Goal: Information Seeking & Learning: Learn about a topic

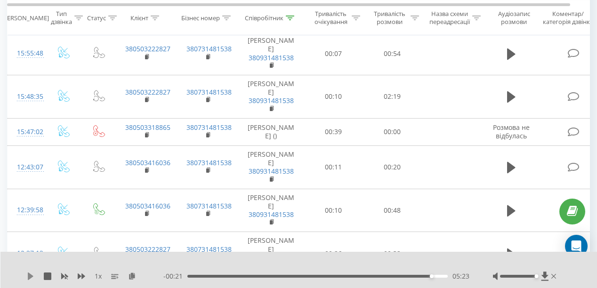
click at [27, 277] on icon at bounding box center [31, 276] width 8 height 8
click at [409, 277] on div "05:27" at bounding box center [317, 276] width 260 height 3
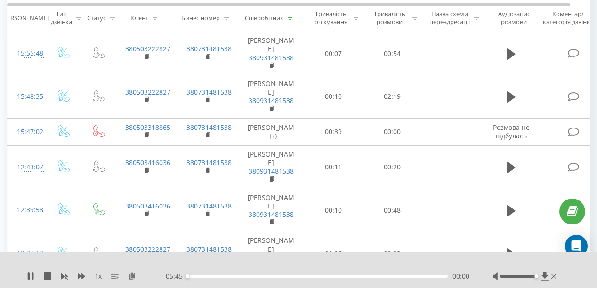
click at [395, 277] on div "00:00" at bounding box center [317, 276] width 260 height 3
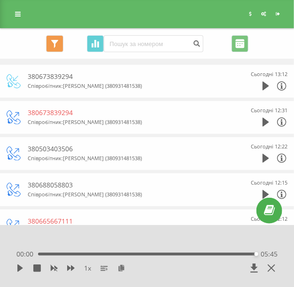
click at [159, 236] on div at bounding box center [147, 237] width 224 height 10
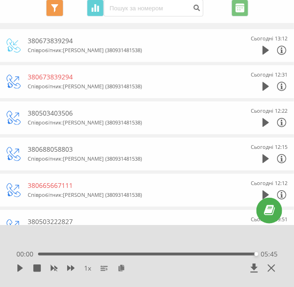
scroll to position [38, 0]
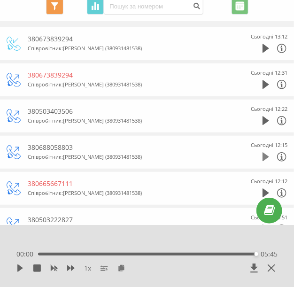
click at [265, 158] on icon at bounding box center [266, 157] width 7 height 9
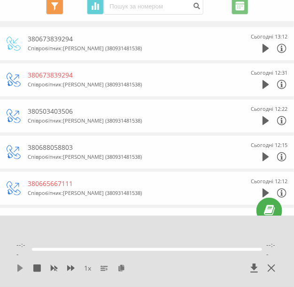
click at [22, 271] on icon at bounding box center [20, 269] width 8 height 8
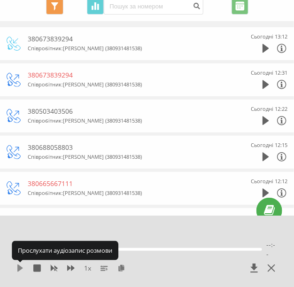
click at [22, 267] on icon at bounding box center [20, 269] width 8 height 8
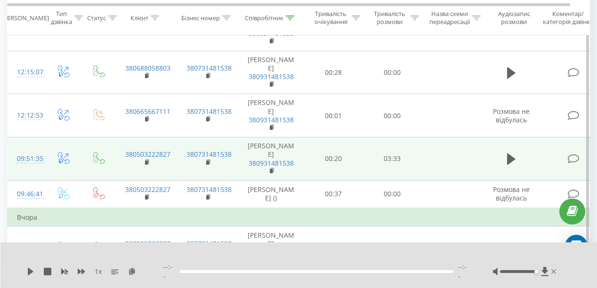
scroll to position [226, 0]
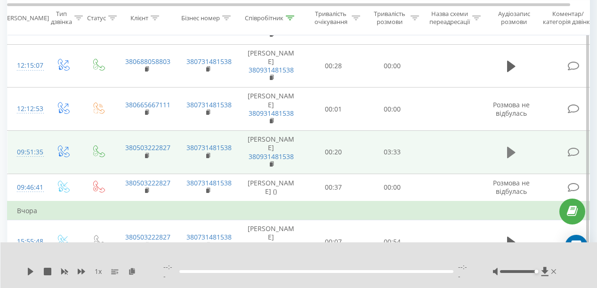
click at [507, 154] on icon at bounding box center [511, 152] width 8 height 11
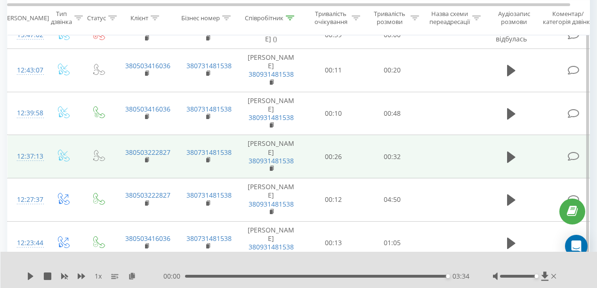
scroll to position [565, 0]
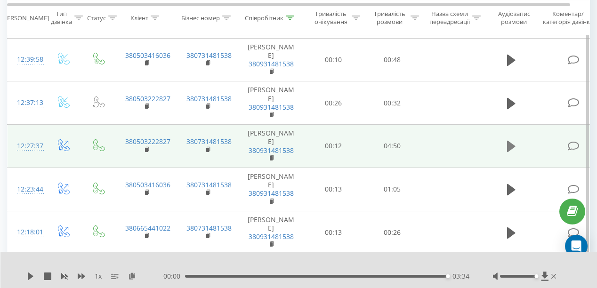
click at [512, 148] on icon at bounding box center [511, 146] width 8 height 13
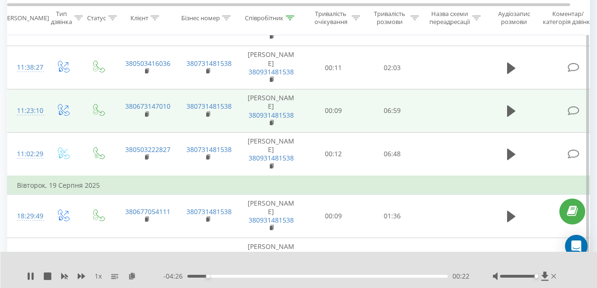
scroll to position [790, 0]
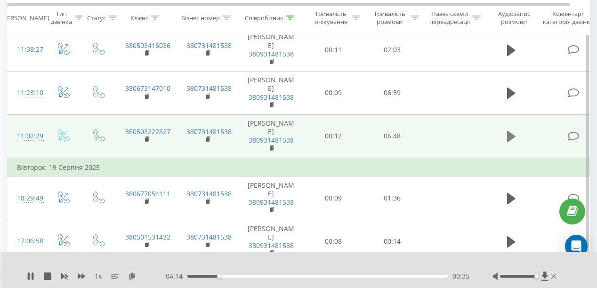
click at [510, 134] on icon at bounding box center [511, 136] width 8 height 11
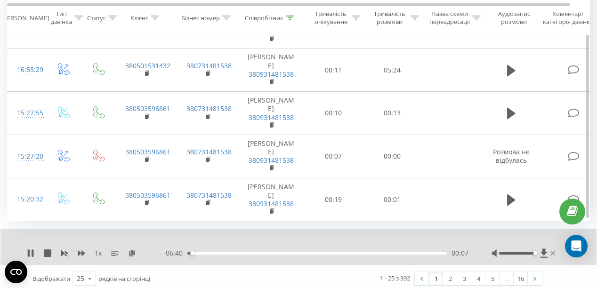
scroll to position [1007, 0]
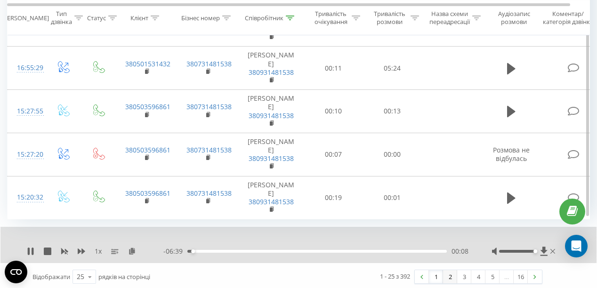
click at [454, 275] on link "2" at bounding box center [450, 276] width 14 height 13
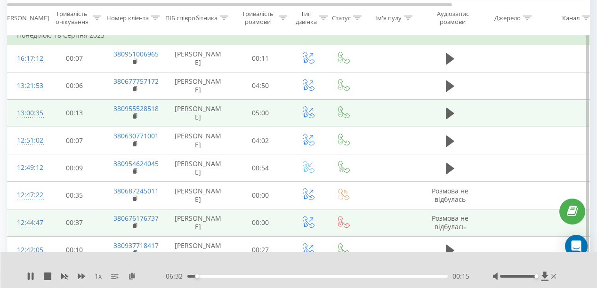
scroll to position [250, 0]
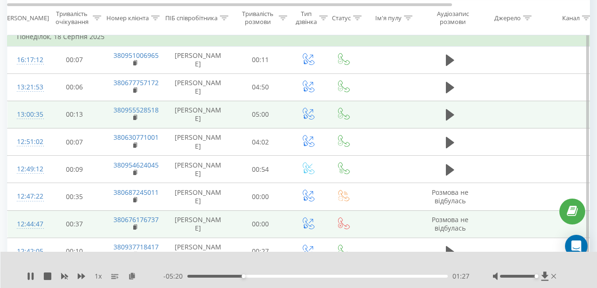
click at [235, 120] on td "05:00" at bounding box center [260, 114] width 59 height 27
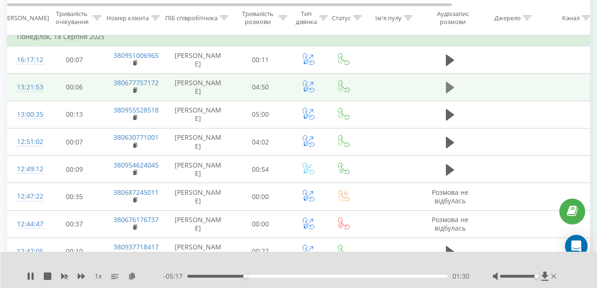
click at [451, 86] on icon at bounding box center [450, 87] width 8 height 11
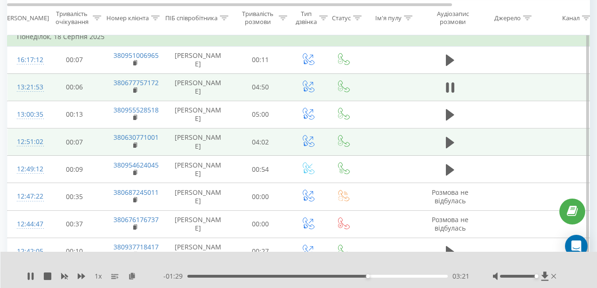
click at [268, 128] on td "04:02" at bounding box center [260, 141] width 59 height 27
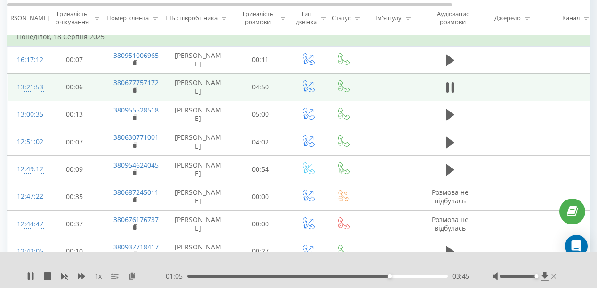
drag, startPoint x: 536, startPoint y: 277, endPoint x: 553, endPoint y: 279, distance: 17.6
click at [553, 279] on div at bounding box center [525, 275] width 65 height 9
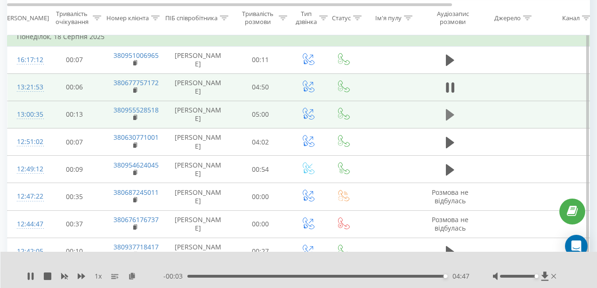
click at [451, 114] on icon at bounding box center [450, 114] width 8 height 11
click at [255, 257] on div "1 x - 01:39 03:19 03:19" at bounding box center [298, 270] width 597 height 36
click at [247, 260] on div at bounding box center [292, 264] width 425 height 10
click at [213, 275] on div "03:22" at bounding box center [317, 276] width 260 height 3
click at [61, 275] on icon at bounding box center [65, 276] width 8 height 8
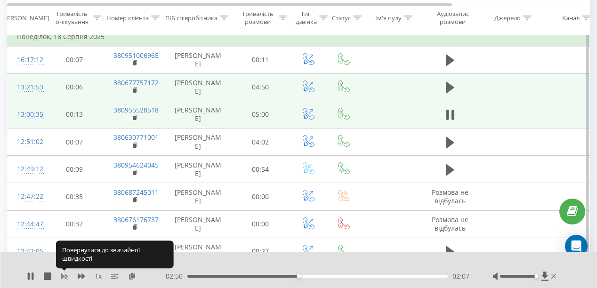
click at [61, 275] on icon at bounding box center [64, 277] width 7 height 6
click at [62, 275] on icon at bounding box center [64, 277] width 7 height 6
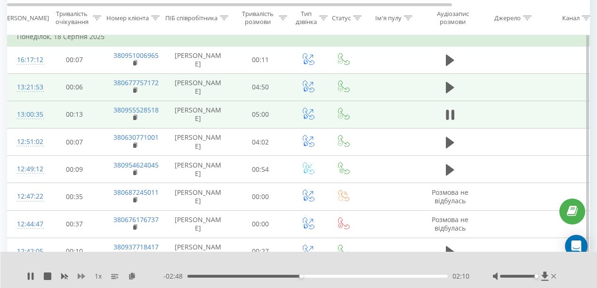
click at [79, 277] on icon at bounding box center [82, 276] width 8 height 6
click at [78, 277] on icon at bounding box center [82, 276] width 8 height 8
click at [66, 277] on icon at bounding box center [64, 277] width 7 height 6
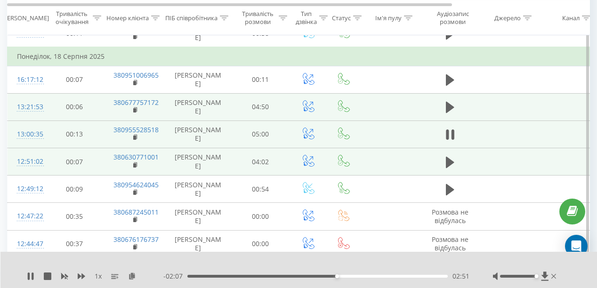
scroll to position [213, 0]
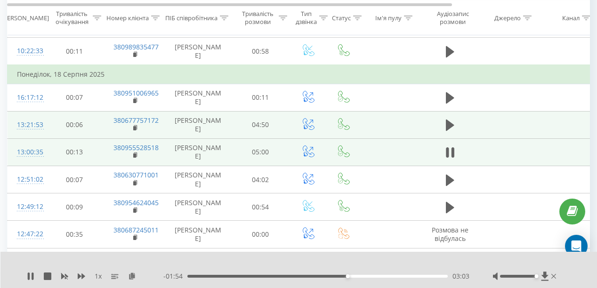
click at [273, 269] on div "1 x - 01:54 03:03 03:03" at bounding box center [298, 270] width 597 height 36
drag, startPoint x: 517, startPoint y: 278, endPoint x: 527, endPoint y: 277, distance: 10.8
click at [527, 277] on div at bounding box center [525, 275] width 65 height 9
drag, startPoint x: 534, startPoint y: 277, endPoint x: 602, endPoint y: 296, distance: 70.6
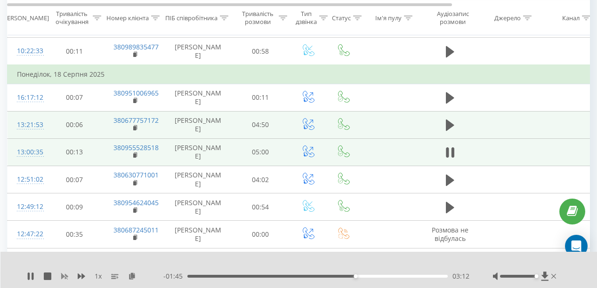
click at [67, 277] on icon at bounding box center [64, 277] width 7 height 6
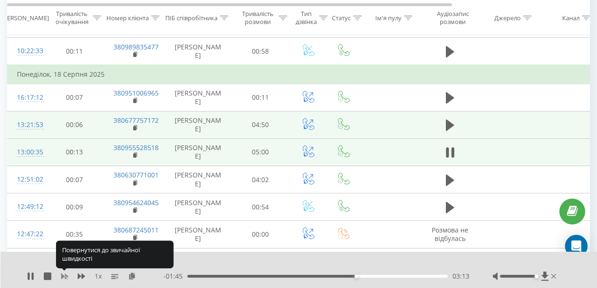
click at [63, 277] on icon at bounding box center [64, 277] width 7 height 6
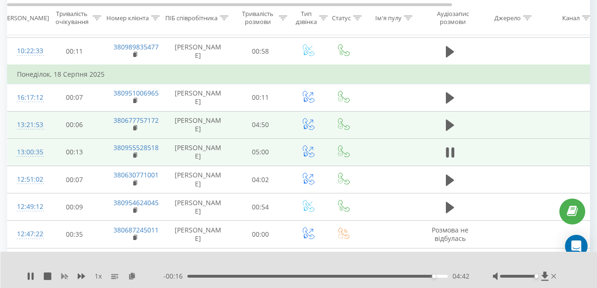
click at [66, 275] on icon at bounding box center [64, 277] width 7 height 6
click at [80, 277] on icon at bounding box center [82, 276] width 8 height 8
click at [63, 277] on icon at bounding box center [64, 277] width 7 height 6
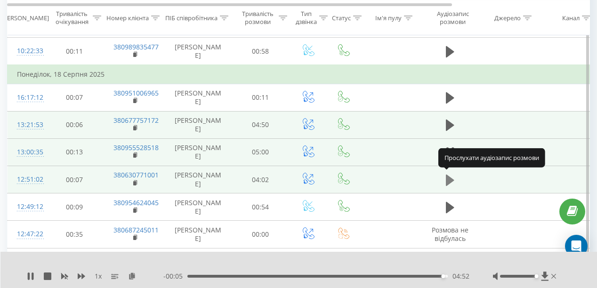
click at [455, 182] on button at bounding box center [450, 180] width 14 height 14
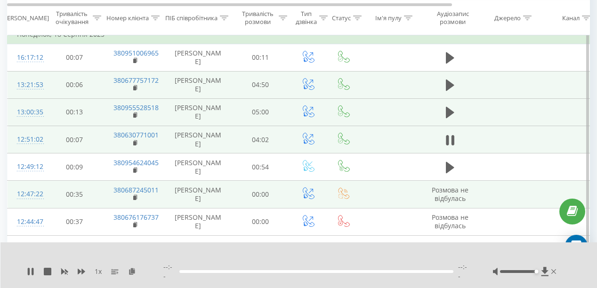
scroll to position [250, 0]
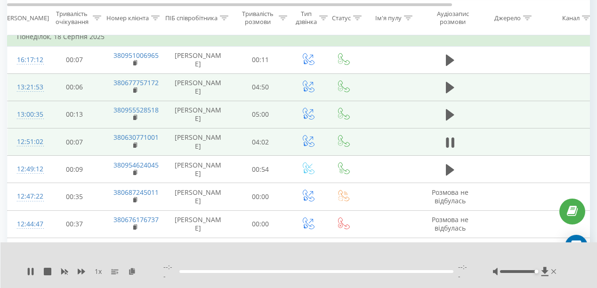
click at [186, 279] on div "--:-- --:--" at bounding box center [316, 271] width 306 height 19
click at [186, 273] on div at bounding box center [316, 271] width 274 height 3
click at [32, 275] on icon at bounding box center [33, 272] width 2 height 8
click at [32, 275] on icon at bounding box center [31, 272] width 8 height 8
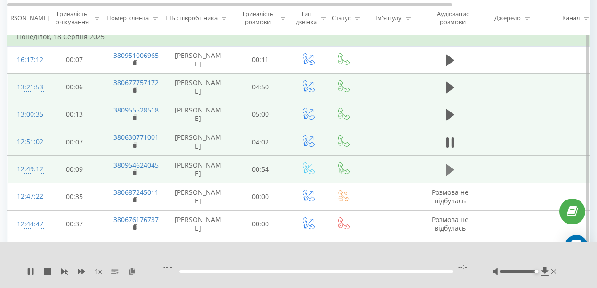
click at [448, 172] on icon at bounding box center [450, 169] width 8 height 11
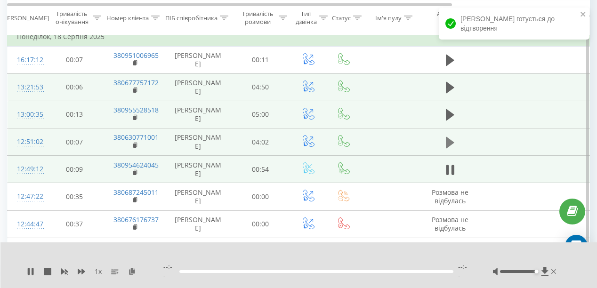
click at [450, 140] on icon at bounding box center [450, 141] width 8 height 11
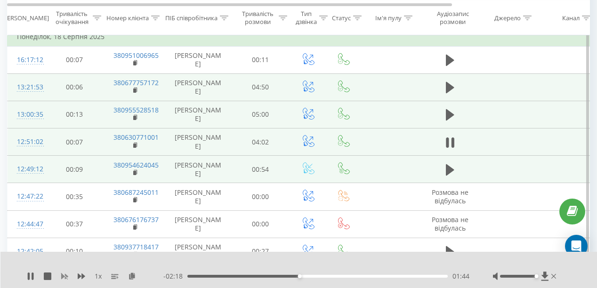
click at [62, 276] on icon at bounding box center [64, 277] width 7 height 6
click at [78, 278] on icon at bounding box center [82, 276] width 8 height 6
click at [226, 262] on div at bounding box center [292, 264] width 425 height 10
click at [262, 263] on div at bounding box center [292, 264] width 425 height 10
click at [67, 277] on icon at bounding box center [64, 277] width 7 height 6
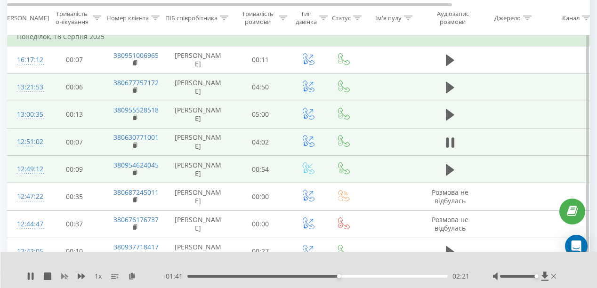
click at [62, 276] on icon at bounding box center [64, 277] width 7 height 6
click at [79, 275] on icon at bounding box center [82, 276] width 8 height 6
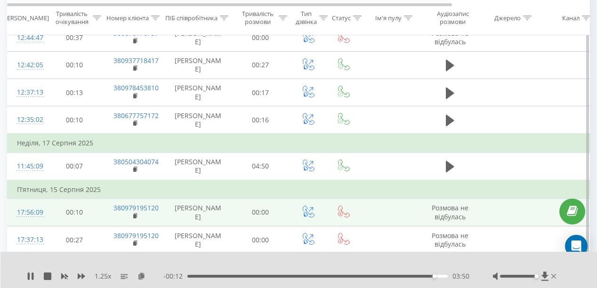
scroll to position [438, 0]
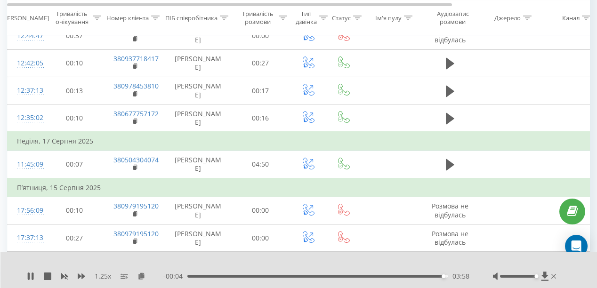
drag, startPoint x: 46, startPoint y: 277, endPoint x: 147, endPoint y: 260, distance: 103.0
click at [147, 260] on div "1.25 x - 00:04 03:58 03:58" at bounding box center [298, 270] width 597 height 36
click at [430, 273] on div "- 00:01 04:01 04:01" at bounding box center [316, 275] width 306 height 9
click at [429, 276] on div "03:46" at bounding box center [317, 276] width 260 height 3
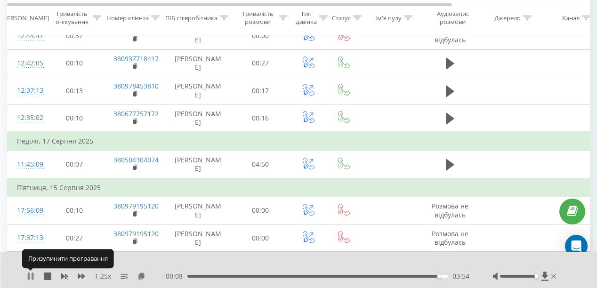
click at [28, 275] on icon at bounding box center [29, 276] width 2 height 8
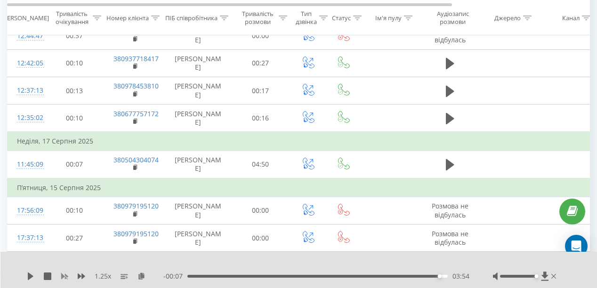
click at [64, 278] on icon at bounding box center [65, 276] width 8 height 8
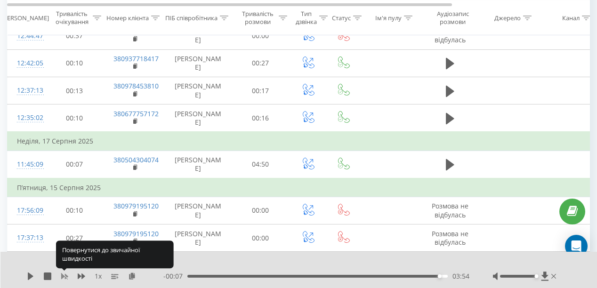
click at [64, 278] on icon at bounding box center [65, 276] width 8 height 8
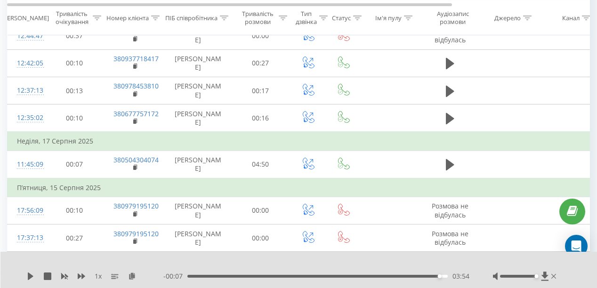
click at [195, 276] on div "03:54" at bounding box center [317, 276] width 260 height 3
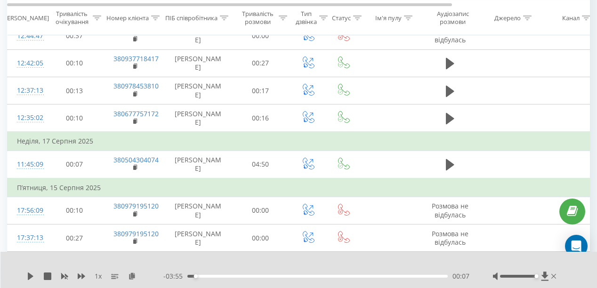
click at [35, 276] on div "1 x" at bounding box center [95, 275] width 136 height 9
click at [28, 276] on icon at bounding box center [31, 276] width 6 height 8
click at [100, 277] on span "1 x" at bounding box center [98, 275] width 7 height 9
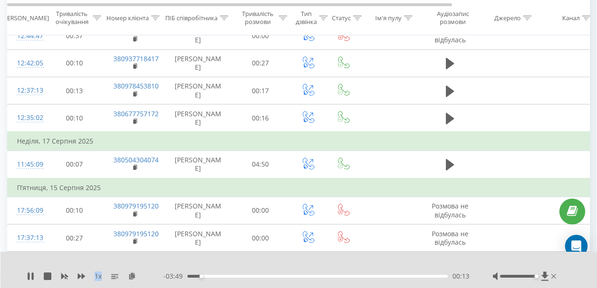
click at [100, 277] on span "1 x" at bounding box center [98, 275] width 7 height 9
click at [115, 274] on rect at bounding box center [115, 274] width 8 height 1
click at [97, 275] on span "1 x" at bounding box center [98, 275] width 7 height 9
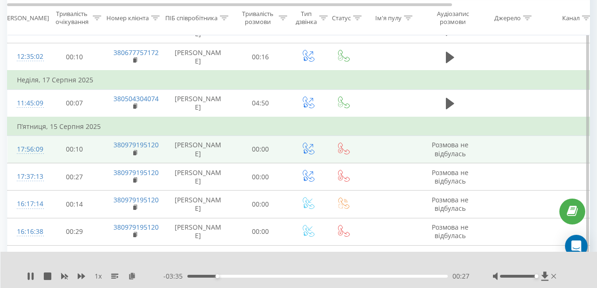
scroll to position [438, 0]
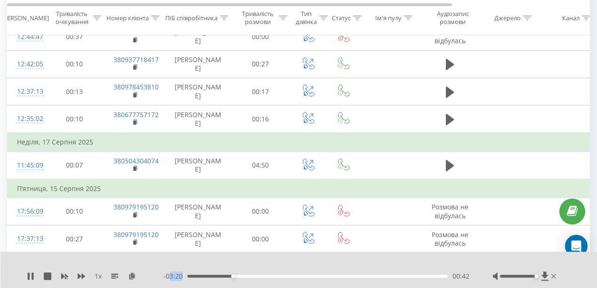
drag, startPoint x: 169, startPoint y: 275, endPoint x: 181, endPoint y: 281, distance: 12.8
click at [188, 280] on div "- 03:20 00:42 00:42" at bounding box center [316, 275] width 306 height 9
click at [173, 276] on span "- 03:19" at bounding box center [175, 275] width 24 height 9
drag, startPoint x: 165, startPoint y: 276, endPoint x: 183, endPoint y: 276, distance: 18.4
click at [183, 276] on span "- 03:18" at bounding box center [175, 275] width 24 height 9
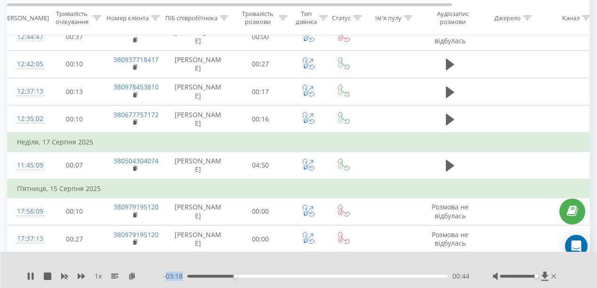
click at [170, 279] on span "- 03:18" at bounding box center [175, 275] width 24 height 9
drag, startPoint x: 160, startPoint y: 277, endPoint x: 183, endPoint y: 277, distance: 23.1
click at [183, 277] on div "1 x - 03:16 00:46 00:46" at bounding box center [292, 275] width 531 height 9
click at [182, 277] on span "- 03:16" at bounding box center [175, 275] width 24 height 9
drag, startPoint x: 182, startPoint y: 277, endPoint x: 157, endPoint y: 277, distance: 25.4
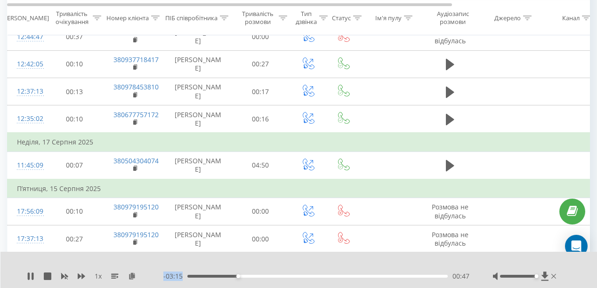
click at [157, 277] on div "1 x - 03:15 00:47 00:47" at bounding box center [292, 275] width 531 height 9
click at [247, 186] on td "П’ятниця, 15 Серпня 2025" at bounding box center [389, 188] width 762 height 19
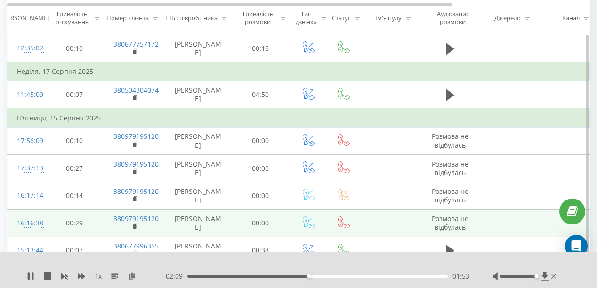
scroll to position [513, 0]
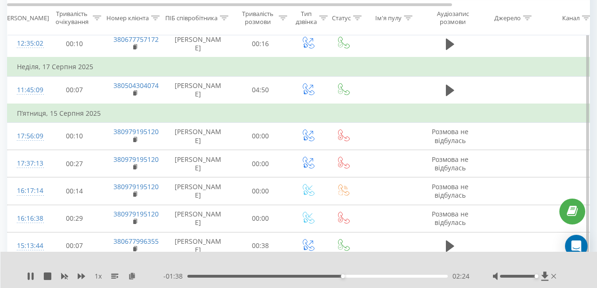
click at [254, 110] on td "П’ятниця, 15 Серпня 2025" at bounding box center [389, 113] width 762 height 19
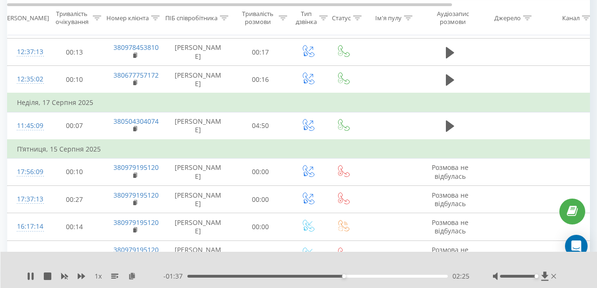
scroll to position [475, 0]
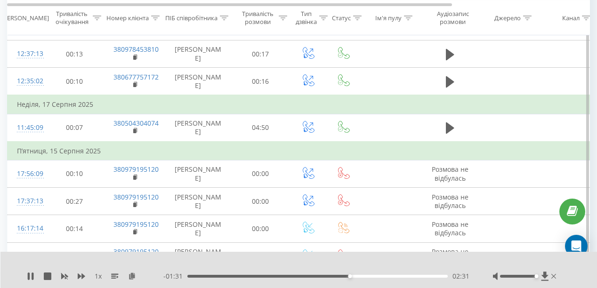
click at [253, 148] on td "П’ятниця, 15 Серпня 2025" at bounding box center [389, 151] width 762 height 19
click at [331, 276] on div "02:34" at bounding box center [317, 276] width 260 height 3
click at [27, 275] on icon at bounding box center [31, 276] width 8 height 8
click at [30, 274] on icon at bounding box center [31, 276] width 6 height 8
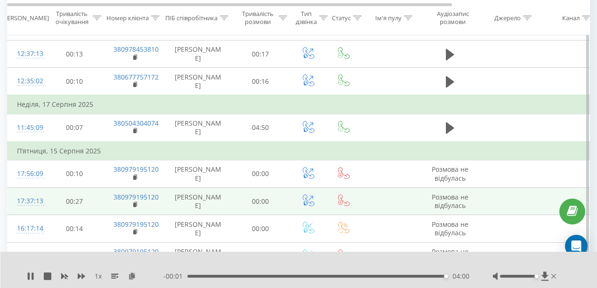
click at [264, 201] on td "00:00" at bounding box center [260, 201] width 59 height 27
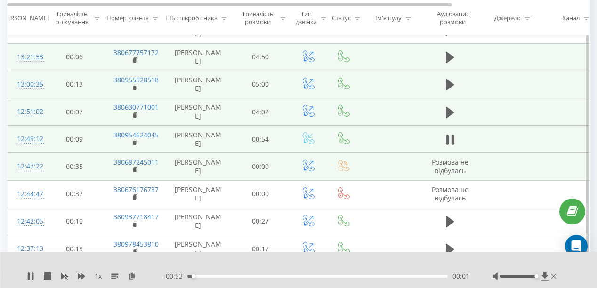
scroll to position [287, 0]
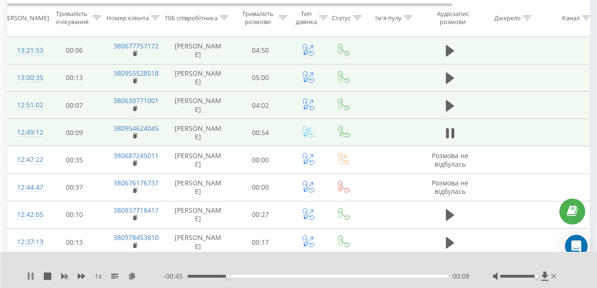
click at [30, 275] on icon at bounding box center [31, 276] width 8 height 8
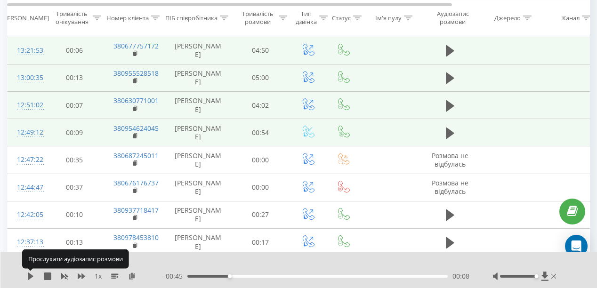
click at [30, 275] on icon at bounding box center [31, 276] width 6 height 8
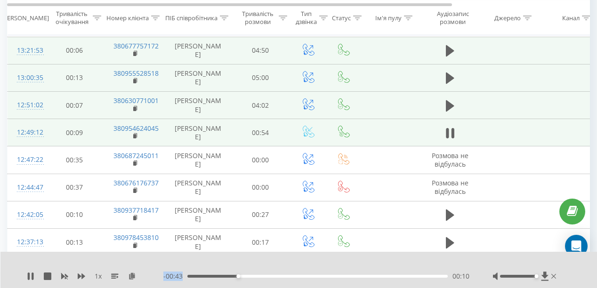
drag, startPoint x: 231, startPoint y: 274, endPoint x: 154, endPoint y: 277, distance: 76.2
click at [154, 277] on div "1 x - 00:43 00:10 00:10" at bounding box center [292, 275] width 531 height 9
drag, startPoint x: 226, startPoint y: 275, endPoint x: 166, endPoint y: 276, distance: 59.8
click at [166, 276] on div "- 00:48 00:05 00:05" at bounding box center [316, 275] width 306 height 9
click at [269, 257] on div "1 x - 00:40 00:14 00:14" at bounding box center [298, 270] width 597 height 36
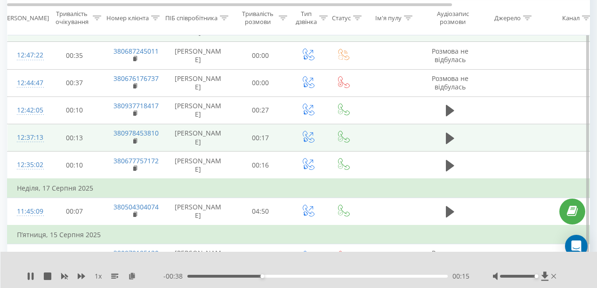
scroll to position [400, 0]
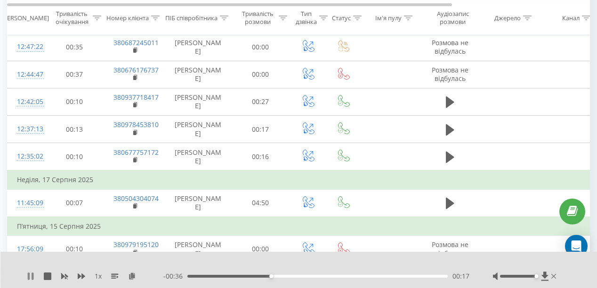
click at [33, 274] on icon at bounding box center [33, 276] width 2 height 8
click at [30, 278] on icon at bounding box center [31, 276] width 6 height 8
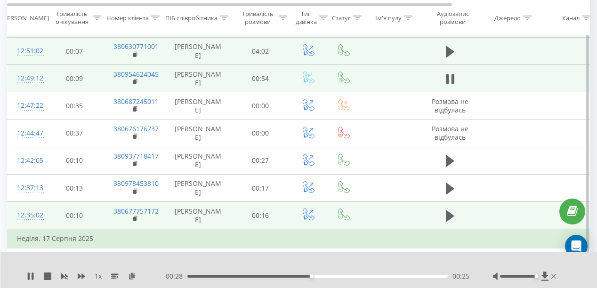
scroll to position [362, 0]
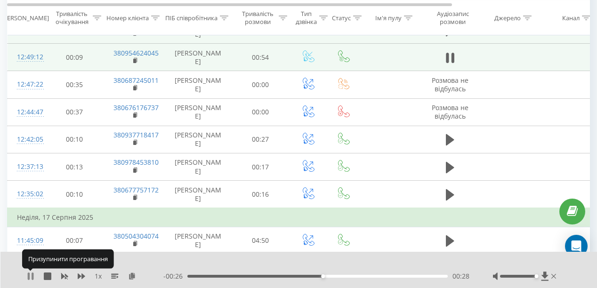
click at [30, 275] on icon at bounding box center [31, 276] width 8 height 8
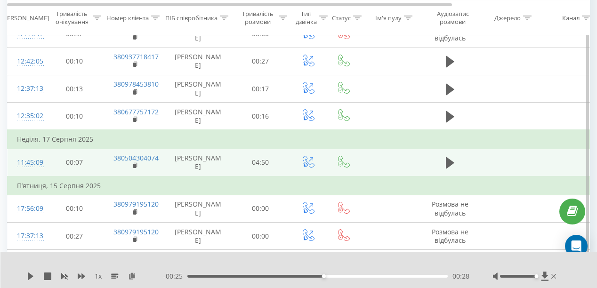
scroll to position [438, 0]
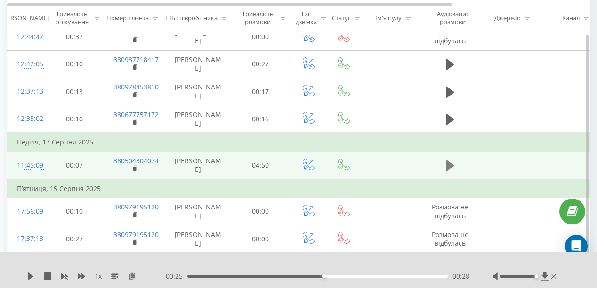
click at [443, 159] on button at bounding box center [450, 166] width 14 height 14
click at [398, 183] on td "П’ятниця, 15 Серпня 2025" at bounding box center [389, 188] width 762 height 19
click at [453, 162] on icon at bounding box center [452, 165] width 3 height 10
click at [33, 276] on icon at bounding box center [31, 276] width 8 height 8
click at [30, 273] on icon at bounding box center [31, 276] width 8 height 8
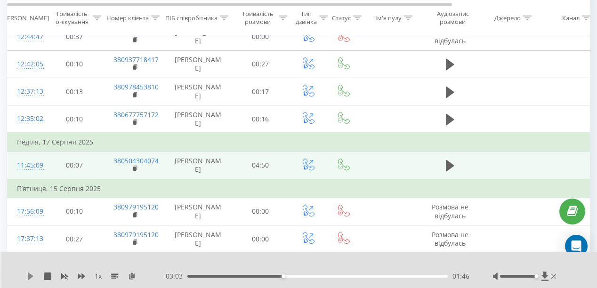
click at [27, 279] on icon at bounding box center [31, 276] width 8 height 8
click at [66, 277] on rect at bounding box center [65, 276] width 4 height 4
click at [78, 277] on icon at bounding box center [82, 276] width 8 height 8
click at [64, 277] on icon at bounding box center [65, 276] width 8 height 8
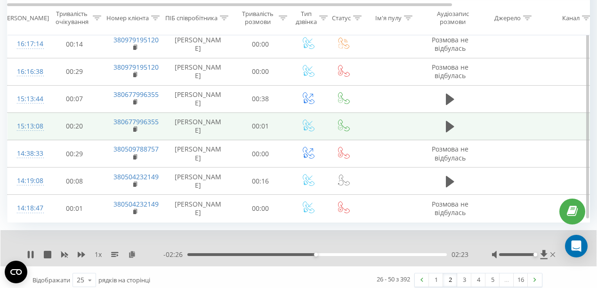
scroll to position [662, 0]
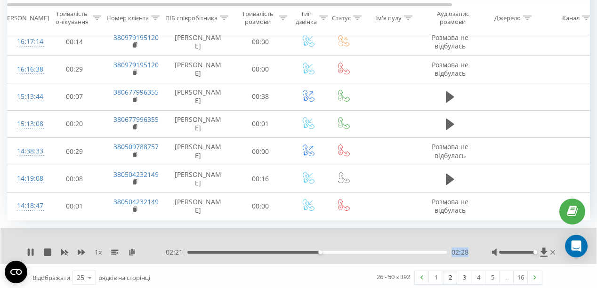
drag, startPoint x: 453, startPoint y: 249, endPoint x: 471, endPoint y: 249, distance: 17.9
click at [471, 249] on div "1 x - 02:21 02:28 02:28" at bounding box center [292, 251] width 530 height 9
click at [463, 249] on span "02:28" at bounding box center [459, 251] width 17 height 9
click at [453, 249] on span "02:29" at bounding box center [459, 251] width 17 height 9
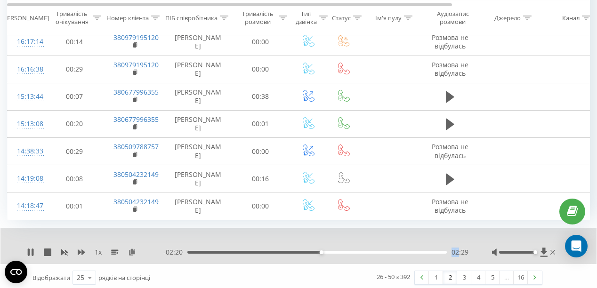
click at [454, 249] on span "02:29" at bounding box center [459, 251] width 17 height 9
click at [467, 250] on span "02:30" at bounding box center [459, 251] width 17 height 9
click at [465, 250] on span "02:31" at bounding box center [459, 251] width 17 height 9
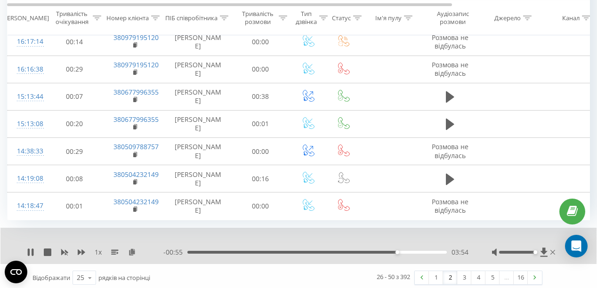
click at [256, 235] on div at bounding box center [292, 240] width 424 height 10
click at [461, 273] on link "3" at bounding box center [464, 277] width 14 height 13
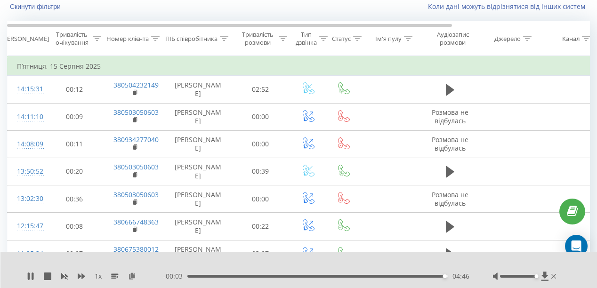
scroll to position [62, 0]
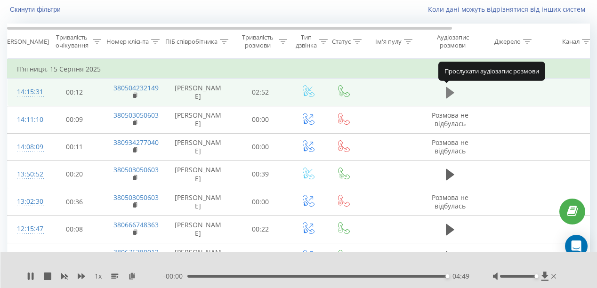
click at [455, 87] on button at bounding box center [450, 93] width 14 height 14
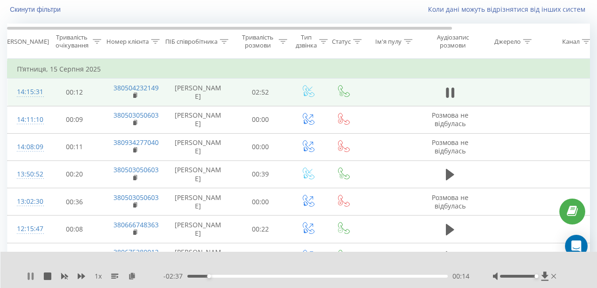
click at [27, 275] on icon at bounding box center [31, 276] width 8 height 8
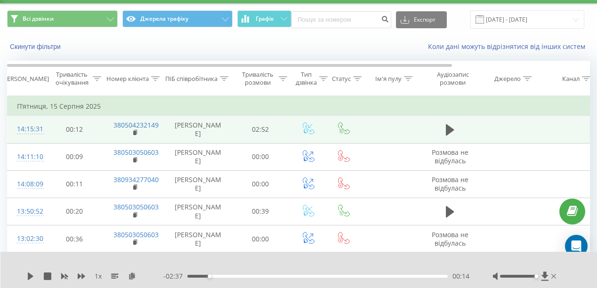
scroll to position [24, 0]
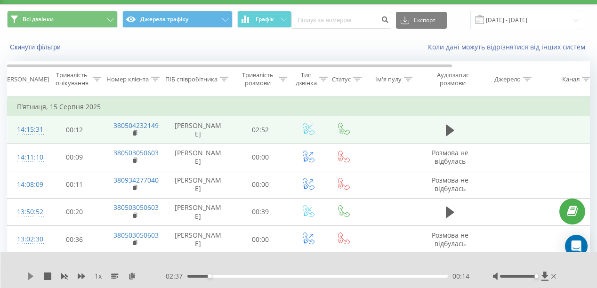
click at [32, 278] on icon at bounding box center [31, 276] width 8 height 8
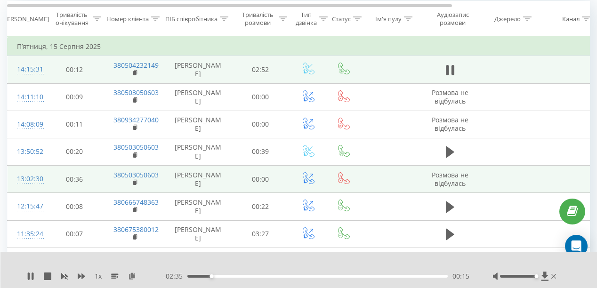
scroll to position [100, 0]
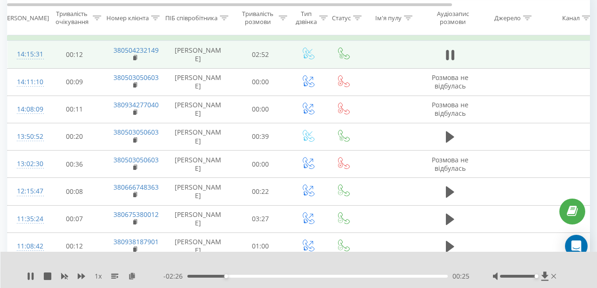
click at [165, 278] on span "- 02:26" at bounding box center [175, 275] width 24 height 9
click at [96, 277] on span "1 x" at bounding box center [98, 275] width 7 height 9
click at [62, 276] on icon at bounding box center [64, 277] width 7 height 6
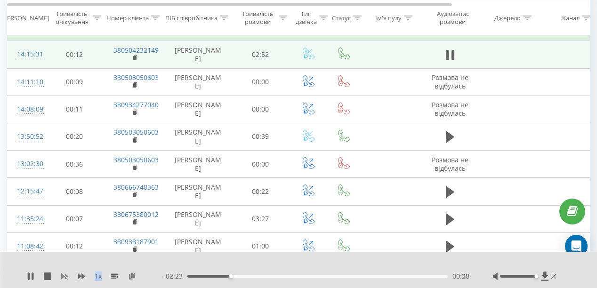
click at [64, 276] on icon at bounding box center [64, 277] width 7 height 6
click at [78, 276] on icon at bounding box center [82, 276] width 8 height 6
click at [77, 277] on div "1.25 x" at bounding box center [95, 275] width 136 height 9
click at [79, 277] on icon at bounding box center [82, 276] width 8 height 6
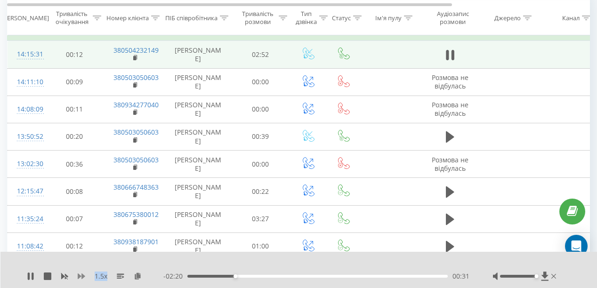
click at [79, 277] on icon at bounding box center [82, 276] width 8 height 6
click at [73, 277] on div "1 x" at bounding box center [95, 275] width 136 height 9
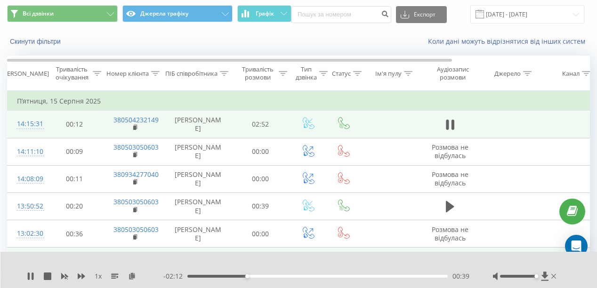
scroll to position [24, 0]
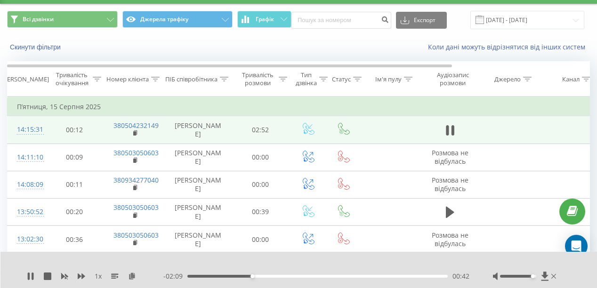
drag, startPoint x: 523, startPoint y: 275, endPoint x: 531, endPoint y: 279, distance: 8.2
click at [531, 279] on div at bounding box center [525, 275] width 65 height 9
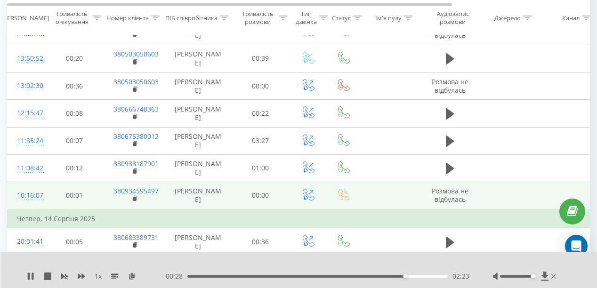
scroll to position [175, 0]
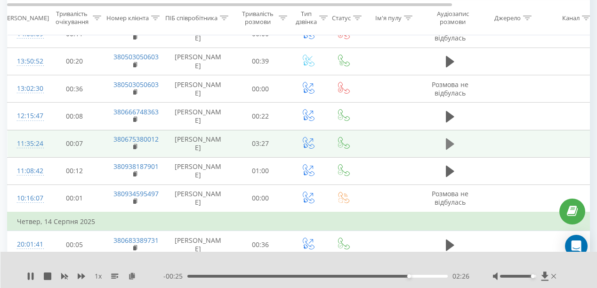
click at [444, 139] on button at bounding box center [450, 144] width 14 height 14
click at [38, 273] on div "1 x" at bounding box center [95, 275] width 136 height 9
click at [31, 279] on icon at bounding box center [31, 276] width 8 height 8
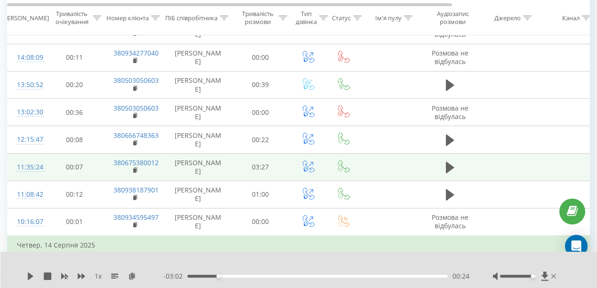
scroll to position [137, 0]
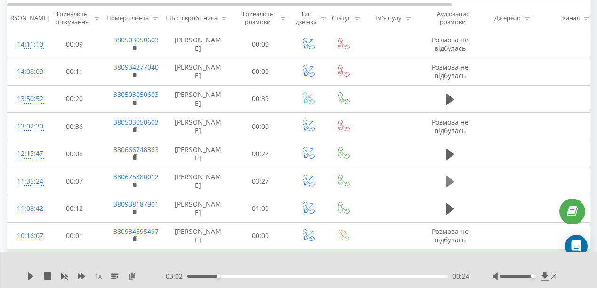
click at [446, 179] on icon at bounding box center [450, 181] width 8 height 11
drag, startPoint x: 529, startPoint y: 277, endPoint x: 602, endPoint y: 290, distance: 73.6
click at [596, 151] on html "skhidnytsya.apart... Проекти [DOMAIN_NAME] Дашборд Центр звернень Журнал дзвінк…" at bounding box center [298, 7] width 597 height 288
click at [427, 254] on div "1 x - 02:54 00:32 00:32" at bounding box center [298, 270] width 597 height 36
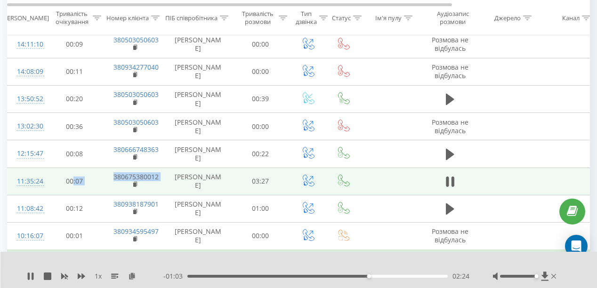
drag, startPoint x: 178, startPoint y: 175, endPoint x: 61, endPoint y: 171, distance: 117.7
click at [64, 171] on tr "11:35:24 00:07 380675380012 [PERSON_NAME] 03:27" at bounding box center [389, 180] width 762 height 27
click at [55, 171] on td "00:07" at bounding box center [74, 180] width 59 height 27
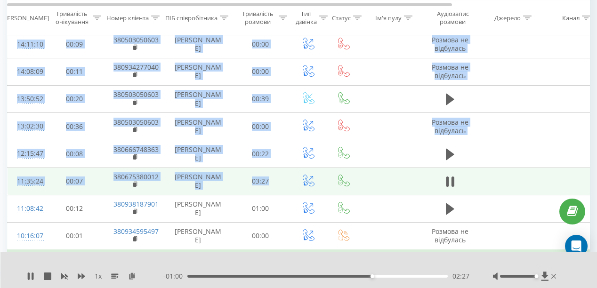
drag, startPoint x: 0, startPoint y: 171, endPoint x: 287, endPoint y: 193, distance: 287.8
click at [265, 186] on td "03:27" at bounding box center [260, 180] width 59 height 27
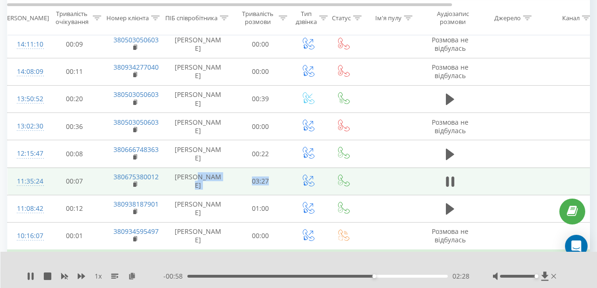
drag, startPoint x: 278, startPoint y: 179, endPoint x: 214, endPoint y: 179, distance: 63.5
click at [229, 180] on tr "11:35:24 00:07 380675380012 [PERSON_NAME] 03:27" at bounding box center [389, 180] width 762 height 27
click at [222, 182] on td "[PERSON_NAME]" at bounding box center [198, 180] width 66 height 27
click at [213, 188] on td "[PERSON_NAME]" at bounding box center [198, 180] width 66 height 27
drag, startPoint x: 214, startPoint y: 186, endPoint x: 173, endPoint y: 177, distance: 41.4
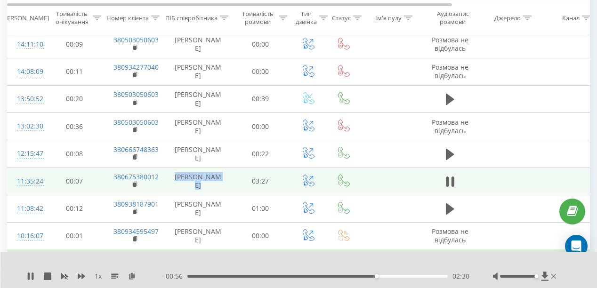
click at [181, 177] on td "[PERSON_NAME]" at bounding box center [198, 180] width 66 height 27
drag, startPoint x: 146, startPoint y: 184, endPoint x: 102, endPoint y: 177, distance: 44.4
click at [102, 177] on tr "11:35:24 00:07 380675380012 [PERSON_NAME] 03:27" at bounding box center [389, 180] width 762 height 27
click at [76, 173] on td "00:07" at bounding box center [74, 180] width 59 height 27
drag, startPoint x: 57, startPoint y: 176, endPoint x: 100, endPoint y: 171, distance: 43.6
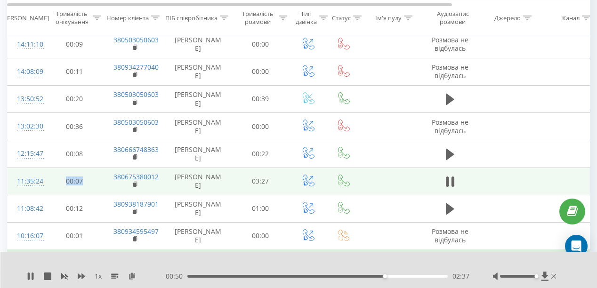
click at [101, 171] on td "00:07" at bounding box center [74, 180] width 59 height 27
click at [100, 171] on td "00:07" at bounding box center [74, 180] width 59 height 27
drag, startPoint x: 108, startPoint y: 174, endPoint x: 191, endPoint y: 174, distance: 82.8
click at [191, 174] on tr "11:35:24 00:07 380675380012 [PERSON_NAME] 03:27" at bounding box center [389, 180] width 762 height 27
click at [216, 178] on td "[PERSON_NAME]" at bounding box center [198, 180] width 66 height 27
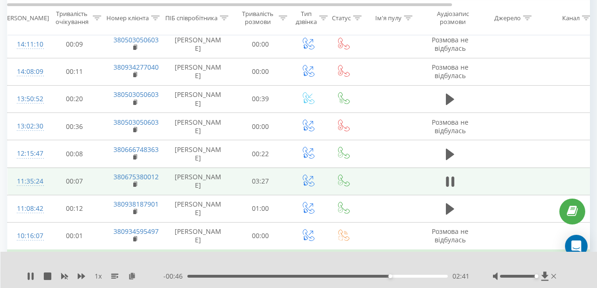
click at [202, 176] on td "[PERSON_NAME]" at bounding box center [198, 180] width 66 height 27
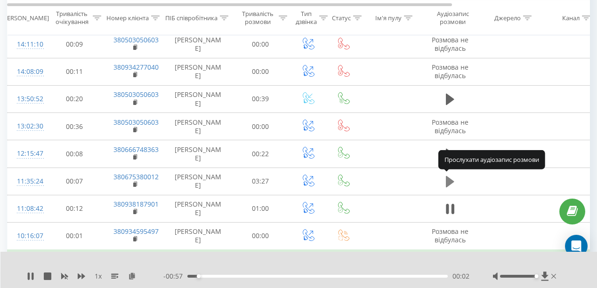
click at [448, 182] on icon at bounding box center [450, 181] width 8 height 11
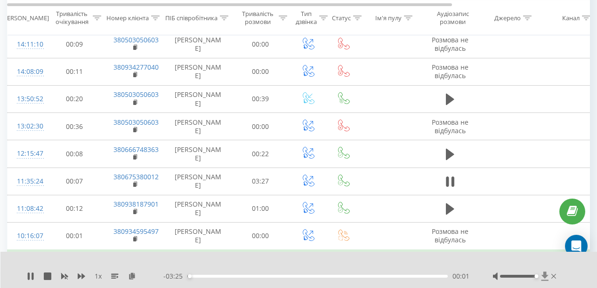
click at [544, 277] on icon at bounding box center [544, 275] width 7 height 9
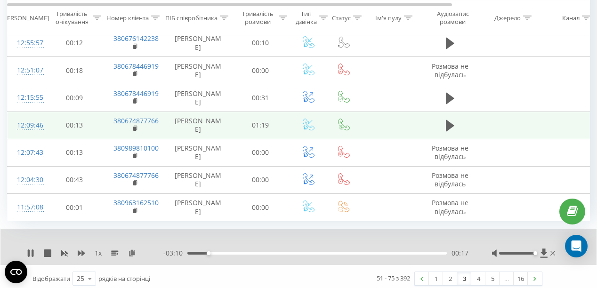
scroll to position [625, 0]
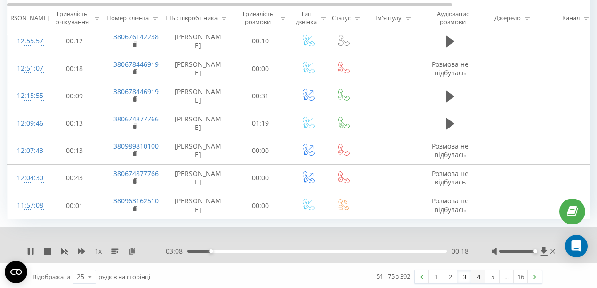
click at [480, 276] on link "4" at bounding box center [478, 276] width 14 height 13
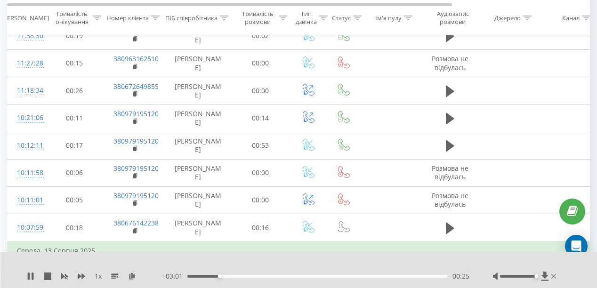
scroll to position [62, 0]
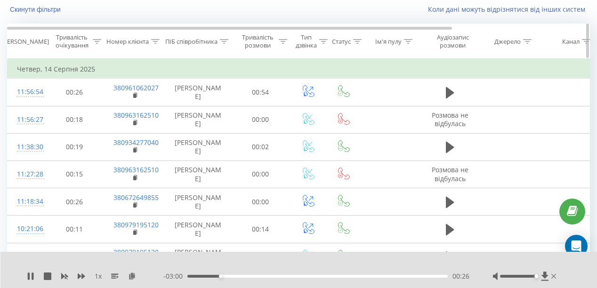
click at [277, 40] on div "Тривалість розмови" at bounding box center [263, 41] width 48 height 16
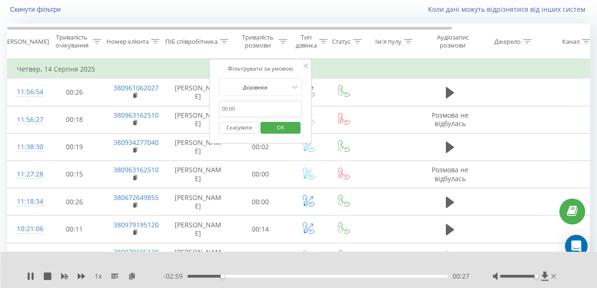
click at [265, 107] on input "text" at bounding box center [260, 109] width 83 height 16
click at [275, 101] on input "text" at bounding box center [260, 109] width 83 height 16
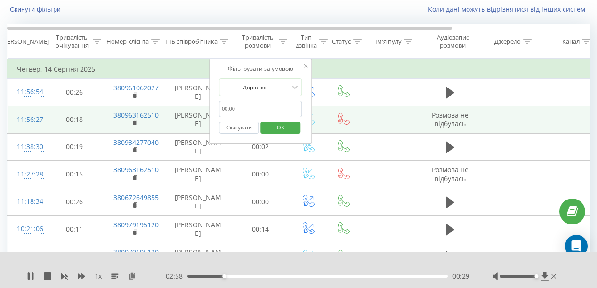
click at [206, 124] on td "[PERSON_NAME]" at bounding box center [198, 119] width 66 height 27
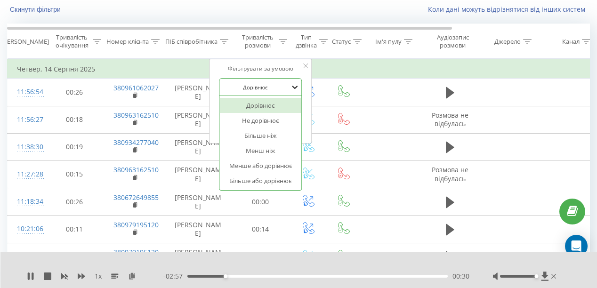
click at [290, 85] on icon at bounding box center [294, 86] width 9 height 9
click at [281, 138] on div "Більше ніж" at bounding box center [260, 135] width 82 height 15
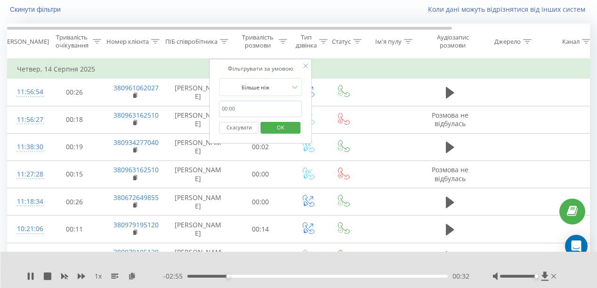
click at [260, 109] on input "text" at bounding box center [260, 109] width 83 height 16
type input "3"
click button "OK" at bounding box center [280, 128] width 40 height 12
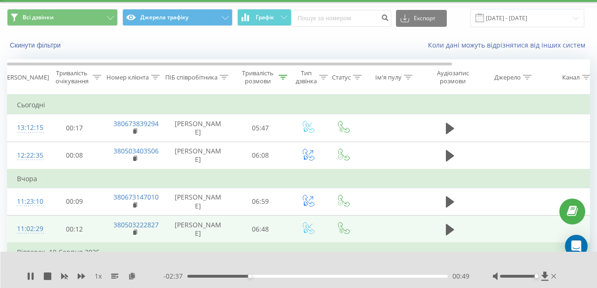
scroll to position [4, 0]
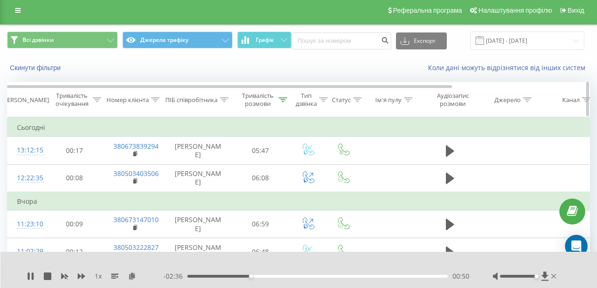
click at [280, 92] on th "Тривалість розмови" at bounding box center [260, 99] width 59 height 35
click at [283, 103] on div at bounding box center [283, 100] width 8 height 8
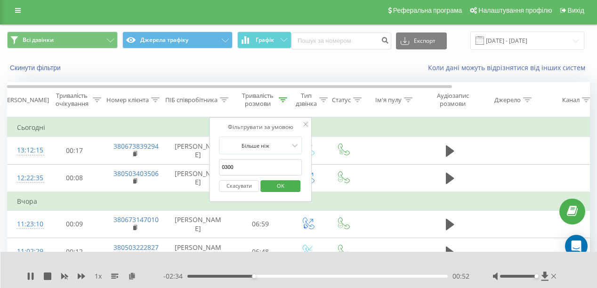
click at [228, 164] on input "0300" at bounding box center [260, 167] width 83 height 16
drag, startPoint x: 226, startPoint y: 165, endPoint x: 231, endPoint y: 173, distance: 9.8
click at [226, 165] on input "05:00" at bounding box center [260, 167] width 83 height 16
type input "03:00"
click at [280, 184] on span "OK" at bounding box center [280, 185] width 26 height 15
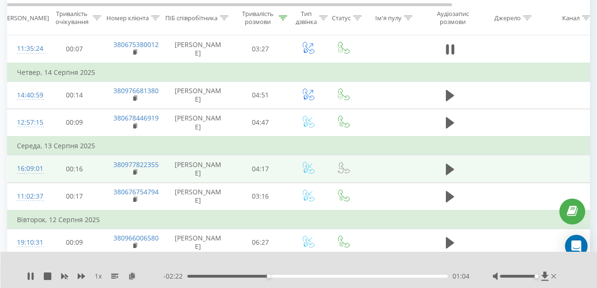
scroll to position [399, 0]
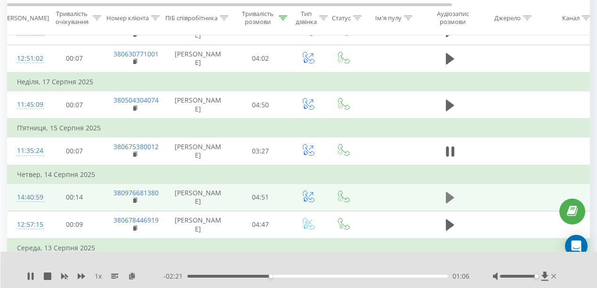
click at [444, 196] on button at bounding box center [450, 198] width 14 height 14
click at [253, 173] on td "Четвер, 14 Серпня 2025" at bounding box center [389, 174] width 762 height 19
drag, startPoint x: 331, startPoint y: 268, endPoint x: 287, endPoint y: 263, distance: 44.1
click at [287, 263] on div at bounding box center [292, 264] width 425 height 10
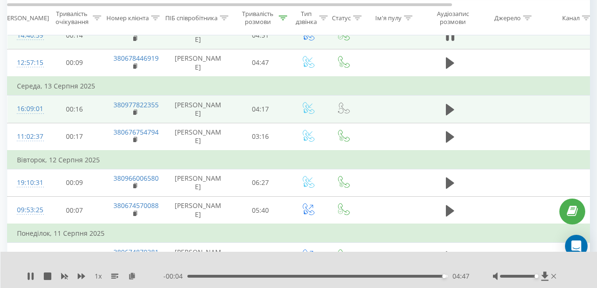
scroll to position [474, 0]
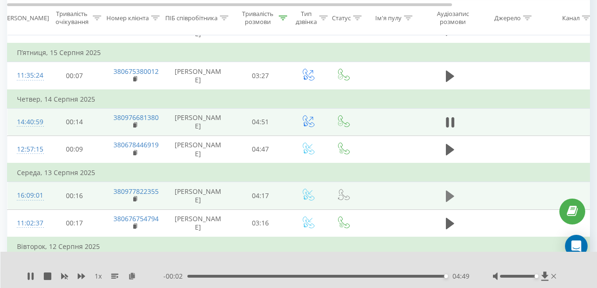
click at [447, 191] on icon at bounding box center [450, 196] width 8 height 11
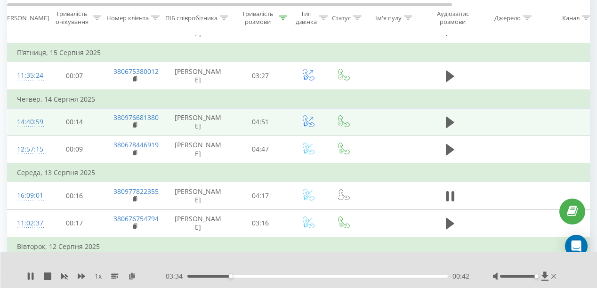
drag, startPoint x: 519, startPoint y: 149, endPoint x: 457, endPoint y: 171, distance: 65.3
click at [457, 171] on td "Середа, 13 Серпня 2025" at bounding box center [389, 172] width 762 height 19
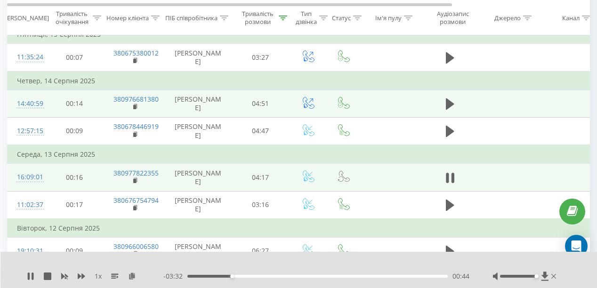
scroll to position [549, 0]
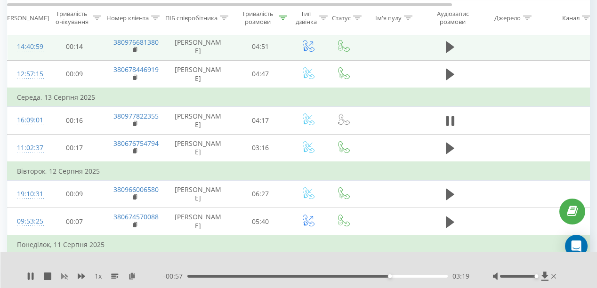
click at [66, 275] on icon at bounding box center [64, 277] width 7 height 6
click at [27, 273] on icon at bounding box center [31, 276] width 8 height 8
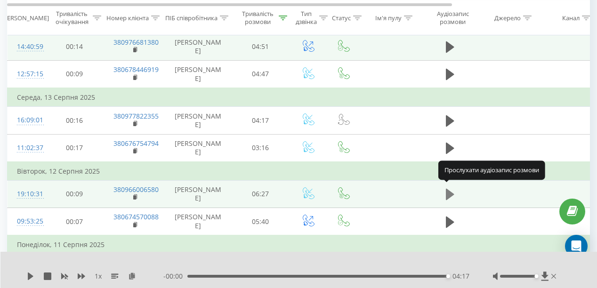
click at [448, 189] on icon at bounding box center [450, 194] width 8 height 11
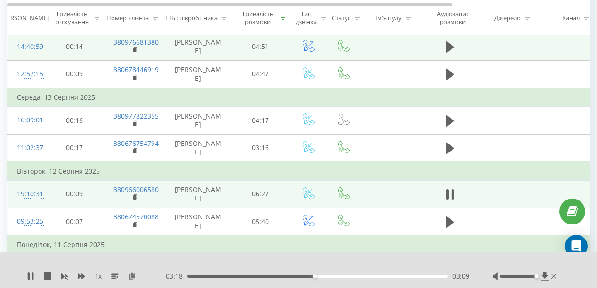
click at [540, 273] on div at bounding box center [525, 275] width 65 height 9
click at [542, 274] on icon at bounding box center [545, 275] width 8 height 9
drag, startPoint x: 476, startPoint y: 236, endPoint x: 515, endPoint y: 254, distance: 42.5
click at [515, 254] on div "1 x - 03:16 03:11 03:11" at bounding box center [298, 270] width 597 height 36
click at [25, 273] on div "1 x - 01:54 04:33 04:33" at bounding box center [298, 270] width 597 height 36
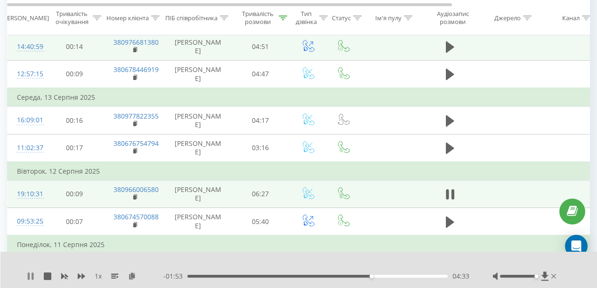
click at [28, 275] on icon at bounding box center [29, 276] width 2 height 8
click at [29, 278] on icon at bounding box center [31, 276] width 6 height 8
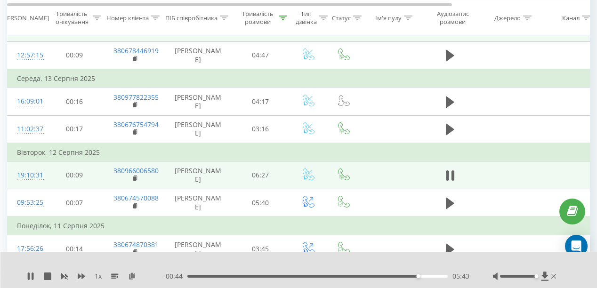
scroll to position [625, 0]
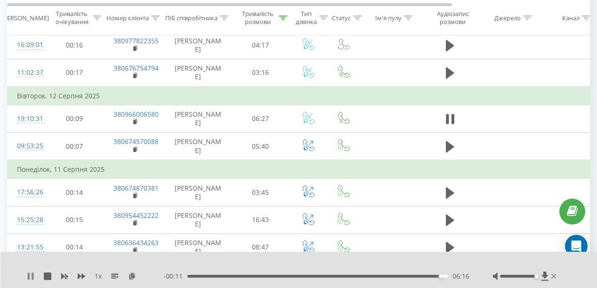
click at [27, 273] on icon at bounding box center [31, 276] width 8 height 8
click at [32, 276] on icon at bounding box center [31, 276] width 6 height 8
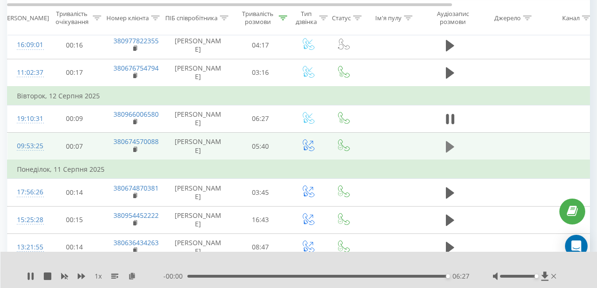
click at [446, 146] on icon at bounding box center [450, 146] width 8 height 11
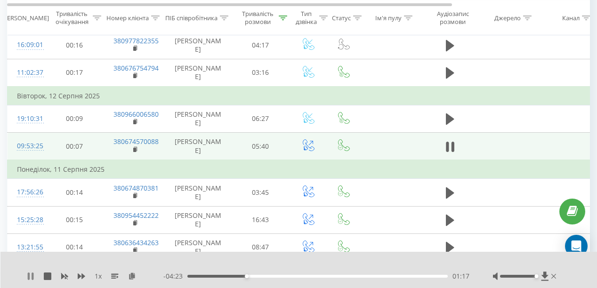
click at [32, 275] on icon at bounding box center [33, 276] width 2 height 8
click at [32, 277] on icon at bounding box center [31, 276] width 6 height 8
click at [64, 275] on rect at bounding box center [64, 276] width 7 height 7
click at [76, 275] on div "1 x" at bounding box center [95, 275] width 136 height 9
click at [82, 275] on icon at bounding box center [82, 276] width 8 height 6
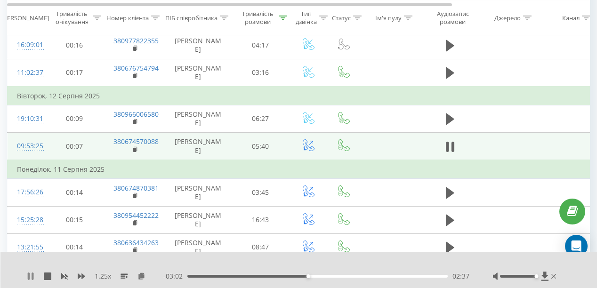
click at [30, 272] on icon at bounding box center [31, 276] width 8 height 8
click at [29, 273] on icon at bounding box center [31, 276] width 8 height 8
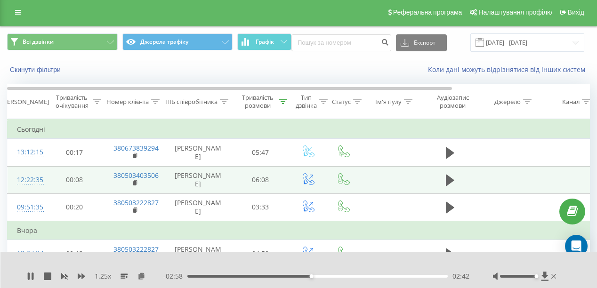
scroll to position [0, 0]
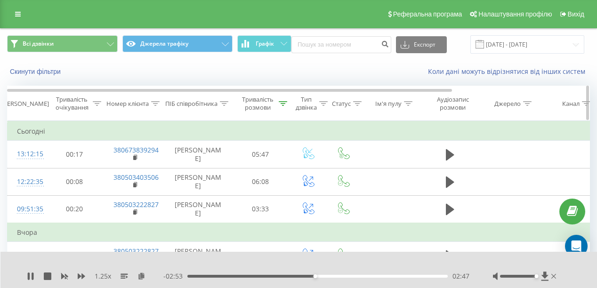
click at [279, 105] on icon at bounding box center [283, 103] width 8 height 5
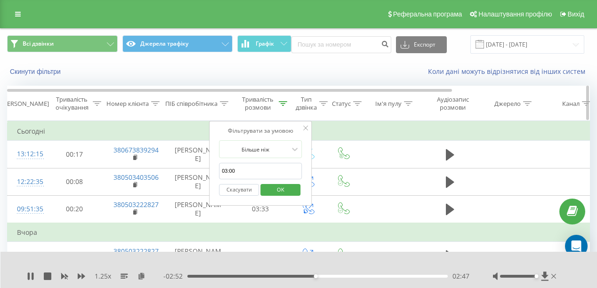
click at [281, 103] on icon at bounding box center [283, 103] width 8 height 5
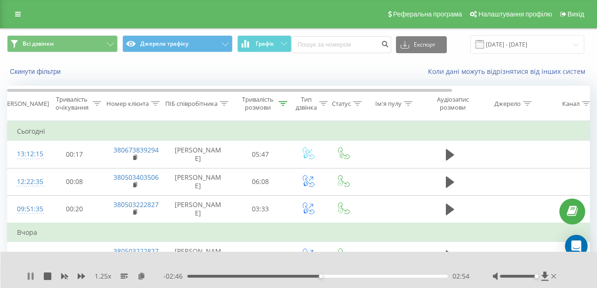
click at [28, 278] on icon at bounding box center [29, 276] width 2 height 8
click at [303, 275] on div "02:54" at bounding box center [317, 276] width 260 height 3
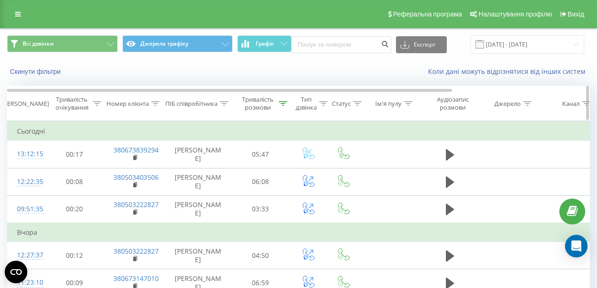
click at [284, 103] on icon at bounding box center [283, 103] width 8 height 5
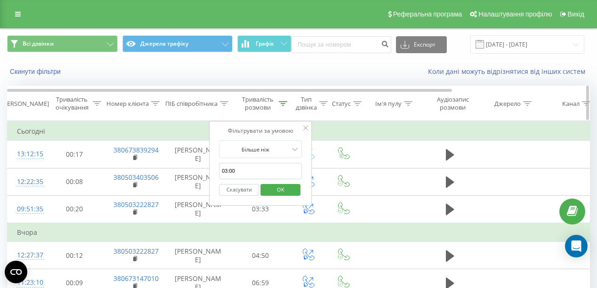
click at [284, 103] on icon at bounding box center [283, 103] width 8 height 5
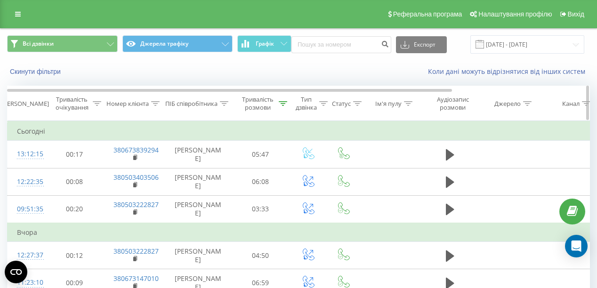
click at [286, 103] on icon at bounding box center [283, 103] width 8 height 5
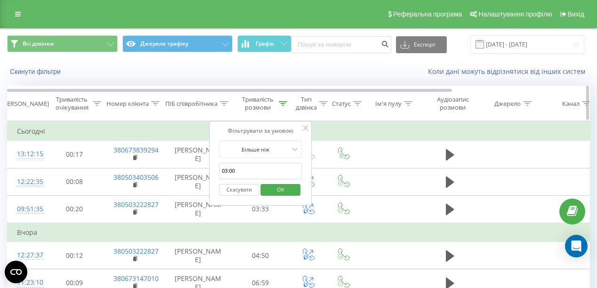
click at [283, 102] on icon at bounding box center [283, 103] width 8 height 5
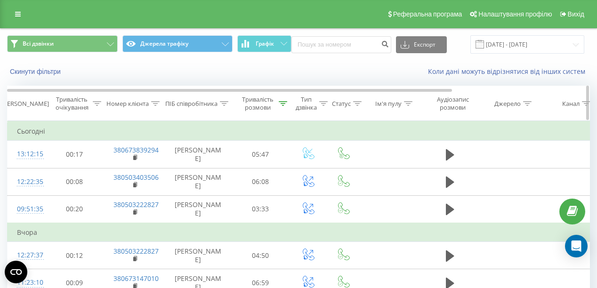
click at [221, 104] on icon at bounding box center [224, 103] width 8 height 5
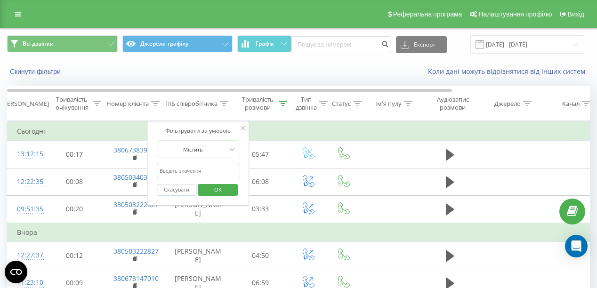
click at [218, 167] on input "text" at bounding box center [198, 171] width 83 height 16
type input "Юлій"
click at [217, 190] on span "OK" at bounding box center [218, 189] width 26 height 15
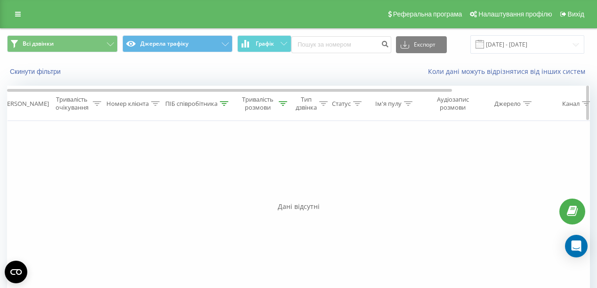
click at [281, 105] on icon at bounding box center [283, 103] width 8 height 5
click at [245, 190] on button "Скасувати" at bounding box center [239, 190] width 40 height 12
click at [225, 100] on div at bounding box center [224, 104] width 8 height 8
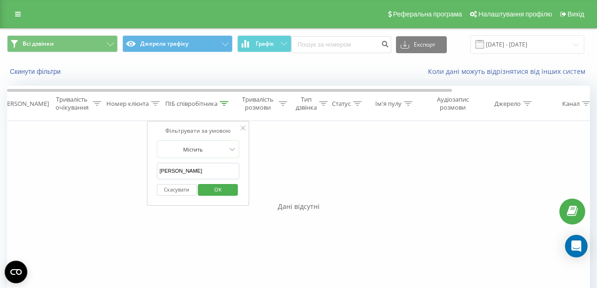
click at [221, 188] on span "OK" at bounding box center [218, 189] width 26 height 15
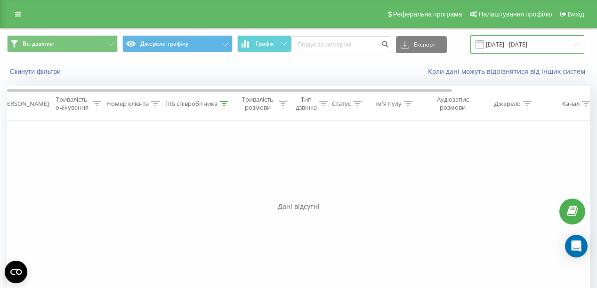
click at [528, 45] on input "[DATE] - [DATE]" at bounding box center [527, 44] width 114 height 18
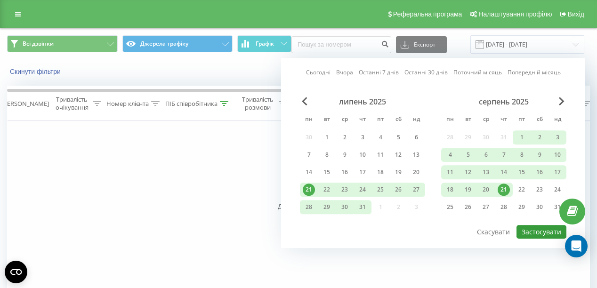
click at [542, 231] on button "Застосувати" at bounding box center [541, 232] width 50 height 14
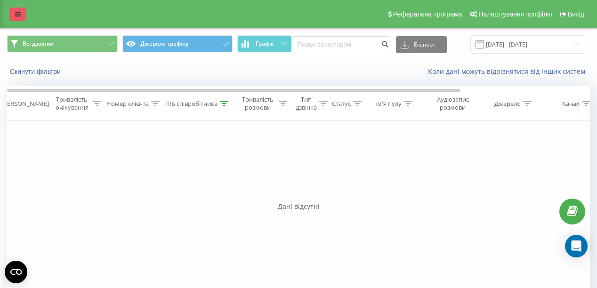
click at [21, 13] on link at bounding box center [17, 14] width 17 height 13
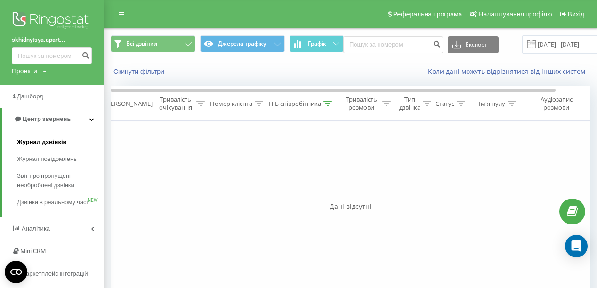
click at [65, 145] on span "Журнал дзвінків" at bounding box center [42, 141] width 50 height 9
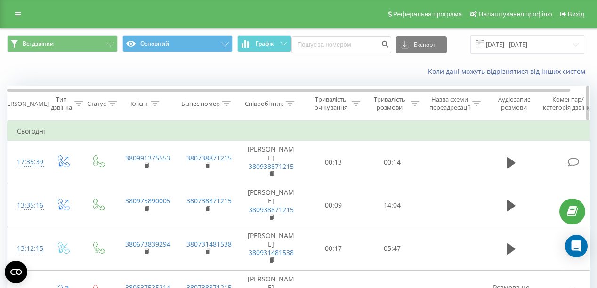
click at [287, 105] on div at bounding box center [290, 104] width 8 height 8
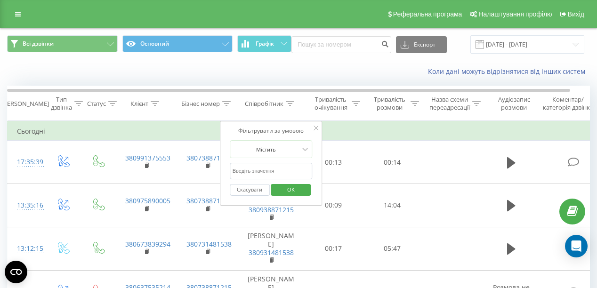
click at [281, 167] on input "text" at bounding box center [271, 171] width 83 height 16
type input "Юлій"
click at [294, 182] on span "OK" at bounding box center [291, 189] width 26 height 15
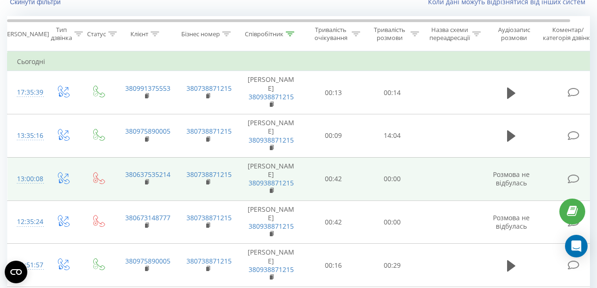
scroll to position [75, 0]
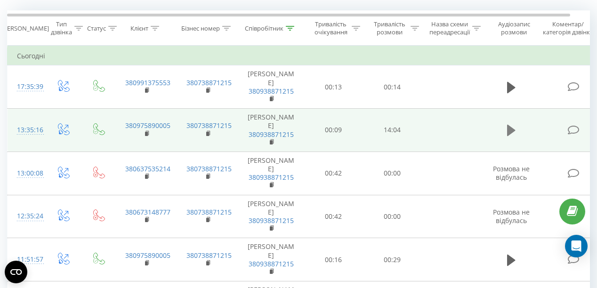
click at [510, 125] on icon at bounding box center [511, 130] width 8 height 11
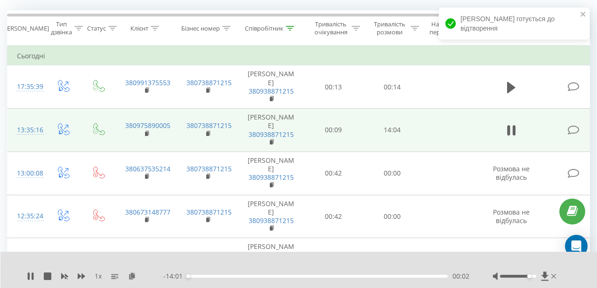
drag, startPoint x: 515, startPoint y: 277, endPoint x: 528, endPoint y: 279, distance: 13.4
click at [528, 279] on div at bounding box center [525, 275] width 65 height 9
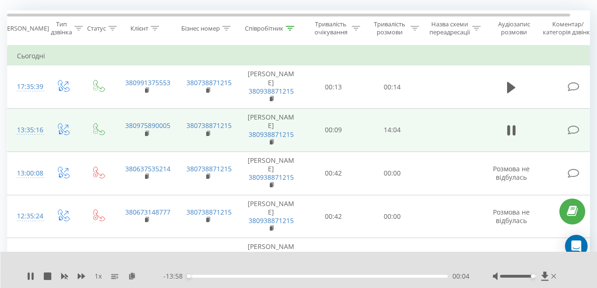
drag, startPoint x: 527, startPoint y: 277, endPoint x: 534, endPoint y: 277, distance: 7.1
click at [534, 277] on div at bounding box center [518, 276] width 36 height 3
click at [209, 275] on div "01:41" at bounding box center [317, 276] width 260 height 3
click at [66, 278] on icon at bounding box center [64, 277] width 7 height 6
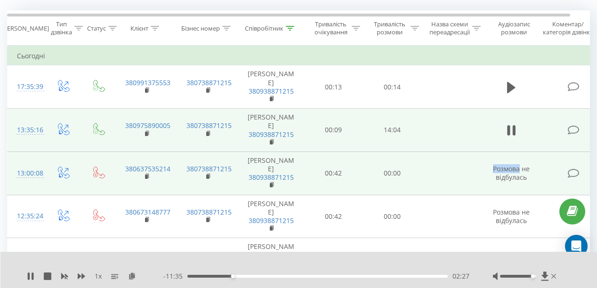
drag, startPoint x: 493, startPoint y: 141, endPoint x: 518, endPoint y: 150, distance: 25.9
click at [518, 151] on td "Розмова не відбулась" at bounding box center [511, 172] width 56 height 43
click at [516, 164] on span "Розмова не відбулась" at bounding box center [511, 172] width 37 height 17
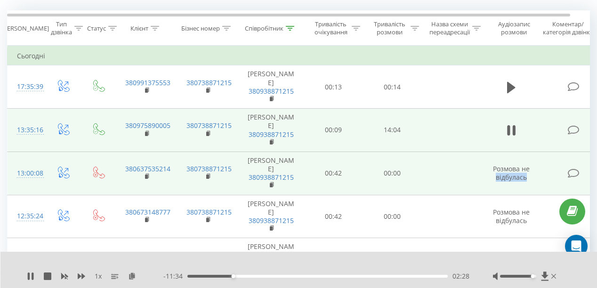
click at [516, 164] on span "Розмова не відбулась" at bounding box center [511, 172] width 37 height 17
click at [508, 164] on span "Розмова не відбулась" at bounding box center [511, 172] width 37 height 17
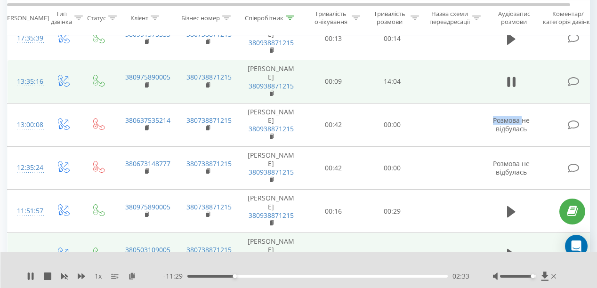
scroll to position [188, 0]
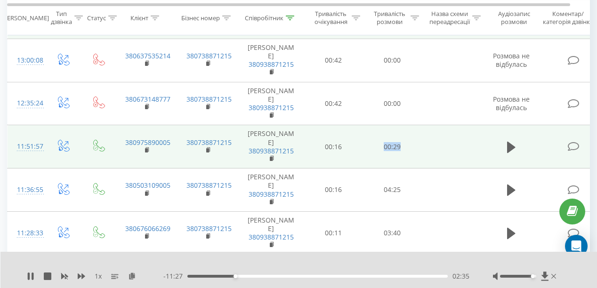
drag, startPoint x: 395, startPoint y: 107, endPoint x: 423, endPoint y: 115, distance: 29.2
click at [423, 125] on tr "11:51:57 380975890005 380738871215 Юлій 380938871215 00:16 00:29" at bounding box center [309, 146] width 602 height 43
click at [415, 125] on td "00:29" at bounding box center [392, 146] width 59 height 43
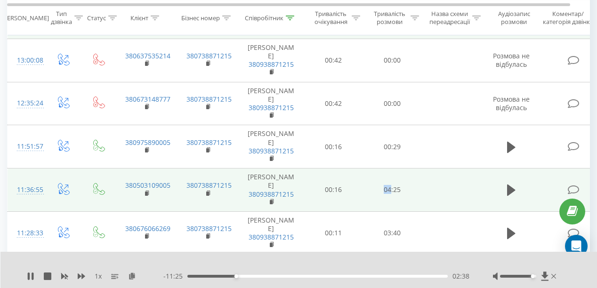
drag, startPoint x: 384, startPoint y: 139, endPoint x: 391, endPoint y: 145, distance: 9.0
click at [391, 168] on td "04:25" at bounding box center [392, 189] width 59 height 43
drag, startPoint x: 396, startPoint y: 144, endPoint x: 402, endPoint y: 145, distance: 6.7
click at [402, 168] on td "04:25" at bounding box center [392, 189] width 59 height 43
drag, startPoint x: 394, startPoint y: 143, endPoint x: 403, endPoint y: 144, distance: 9.1
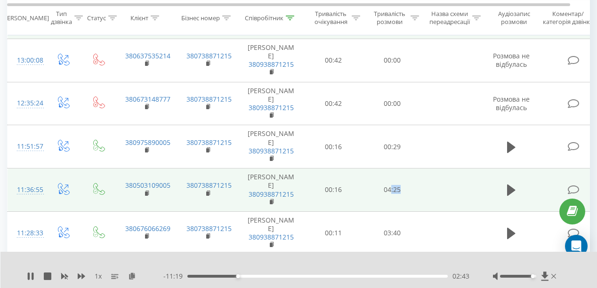
click at [403, 168] on td "04:25" at bounding box center [392, 189] width 59 height 43
drag, startPoint x: 400, startPoint y: 144, endPoint x: 392, endPoint y: 144, distance: 8.5
click at [392, 168] on td "04:25" at bounding box center [392, 189] width 59 height 43
drag, startPoint x: 382, startPoint y: 142, endPoint x: 390, endPoint y: 142, distance: 7.1
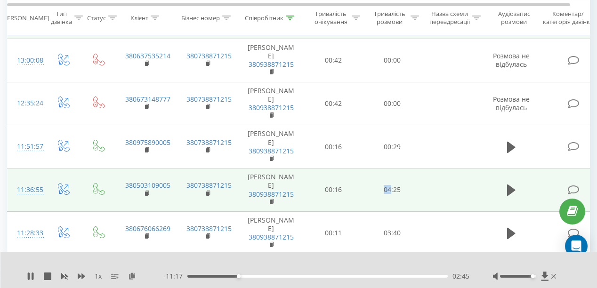
click at [390, 168] on td "04:25" at bounding box center [392, 189] width 59 height 43
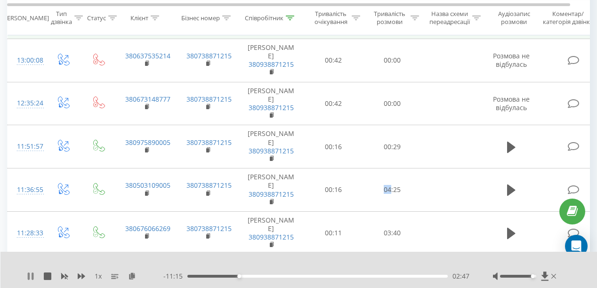
click at [28, 275] on icon at bounding box center [29, 276] width 2 height 8
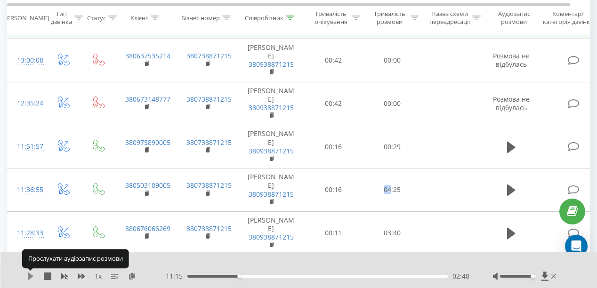
click at [27, 275] on icon at bounding box center [31, 276] width 8 height 8
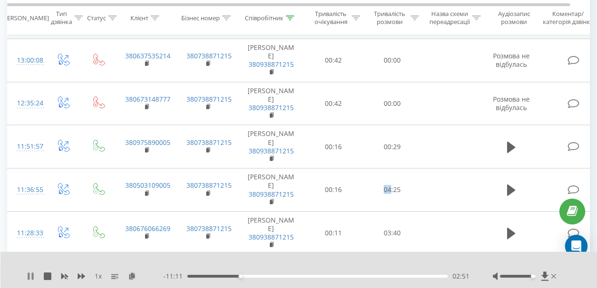
click at [30, 277] on icon at bounding box center [31, 276] width 8 height 8
click at [32, 276] on icon at bounding box center [31, 276] width 6 height 8
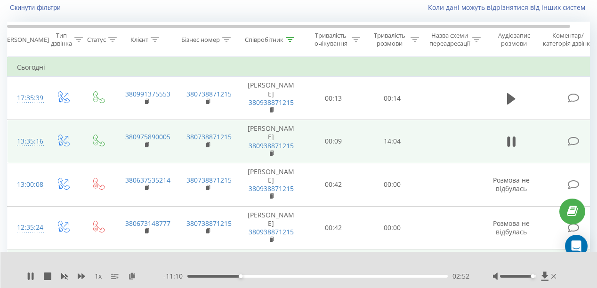
scroll to position [38, 0]
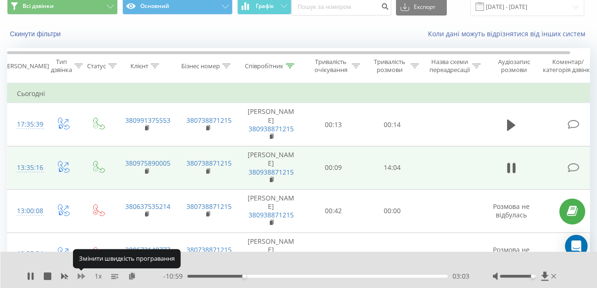
click at [81, 276] on icon at bounding box center [82, 276] width 8 height 8
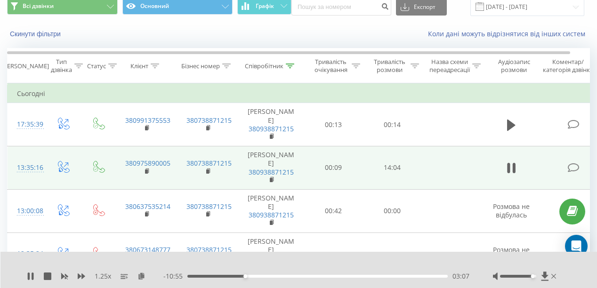
click at [76, 277] on div "1.25 x" at bounding box center [95, 275] width 136 height 9
click at [80, 277] on icon at bounding box center [82, 276] width 8 height 6
click at [65, 277] on rect at bounding box center [64, 276] width 7 height 7
click at [29, 274] on icon at bounding box center [29, 276] width 2 height 8
click at [33, 274] on icon at bounding box center [31, 276] width 8 height 8
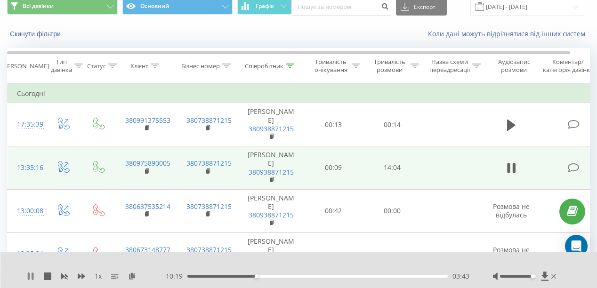
click at [30, 279] on icon at bounding box center [31, 276] width 8 height 8
click at [26, 274] on div "1 x - 10:19 03:43 03:43" at bounding box center [298, 270] width 597 height 36
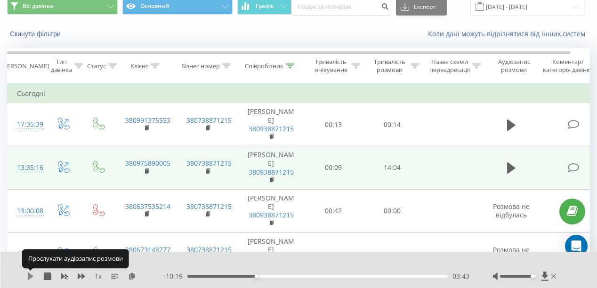
click at [30, 275] on icon at bounding box center [31, 276] width 6 height 8
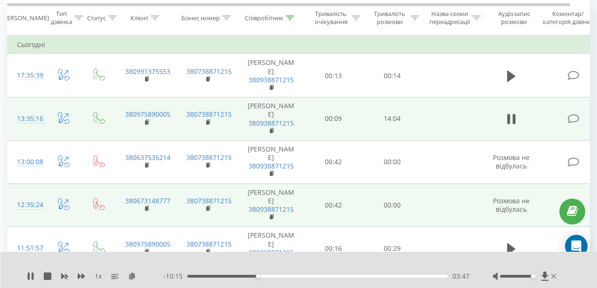
scroll to position [75, 0]
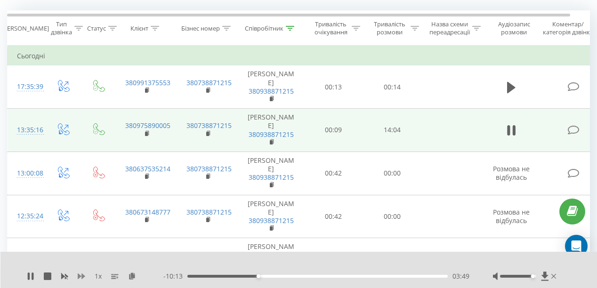
click at [79, 277] on icon at bounding box center [82, 276] width 8 height 6
drag, startPoint x: 516, startPoint y: 277, endPoint x: 548, endPoint y: 278, distance: 32.0
click at [548, 278] on div at bounding box center [525, 275] width 65 height 9
click at [32, 275] on icon at bounding box center [33, 276] width 2 height 8
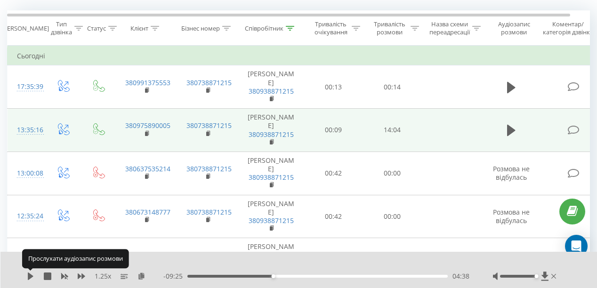
click at [32, 275] on icon at bounding box center [31, 276] width 6 height 8
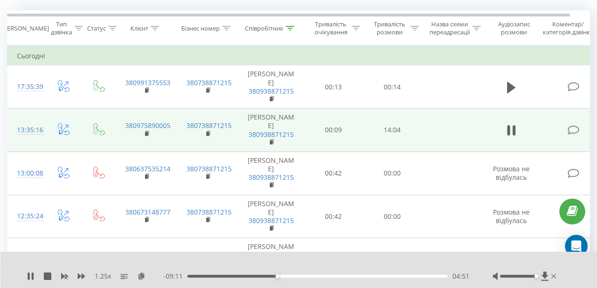
drag, startPoint x: 534, startPoint y: 277, endPoint x: 578, endPoint y: 284, distance: 44.4
click at [577, 284] on div "1.25 x - 09:11 04:51 04:51" at bounding box center [298, 270] width 597 height 36
drag, startPoint x: 163, startPoint y: 111, endPoint x: 147, endPoint y: 122, distance: 19.6
click at [147, 131] on rect at bounding box center [146, 133] width 3 height 4
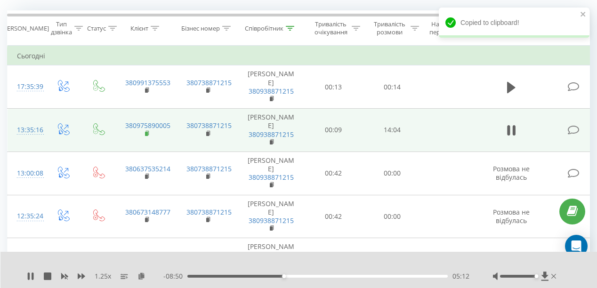
click at [147, 131] on rect at bounding box center [146, 133] width 3 height 4
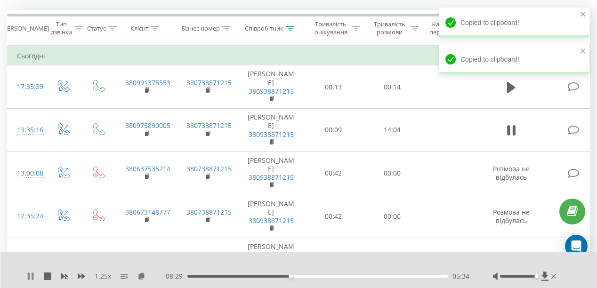
click at [29, 275] on icon at bounding box center [29, 276] width 2 height 8
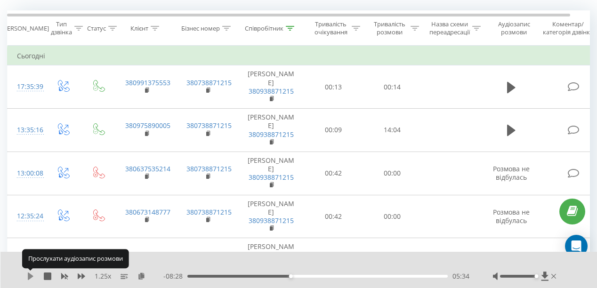
click at [31, 277] on icon at bounding box center [31, 276] width 6 height 8
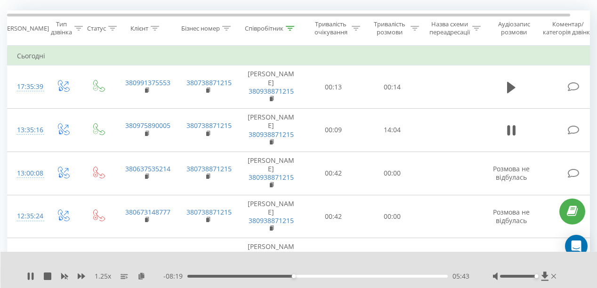
click at [28, 270] on div "1.25 x - 08:19 05:43 05:43" at bounding box center [298, 270] width 597 height 36
click at [28, 273] on icon at bounding box center [29, 276] width 2 height 8
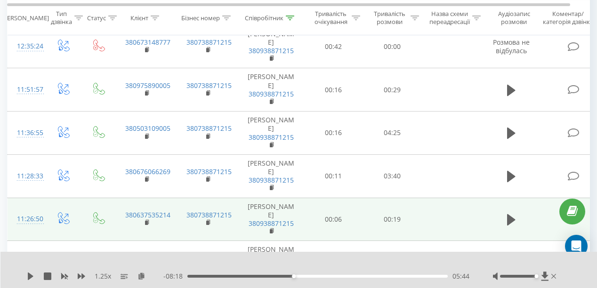
scroll to position [188, 0]
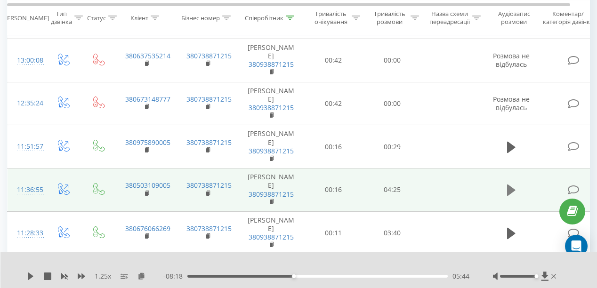
click at [505, 183] on button at bounding box center [511, 190] width 14 height 14
click at [79, 275] on icon at bounding box center [82, 276] width 8 height 6
click at [454, 279] on span "02:49" at bounding box center [460, 275] width 17 height 9
click at [469, 279] on span "02:50" at bounding box center [460, 275] width 17 height 9
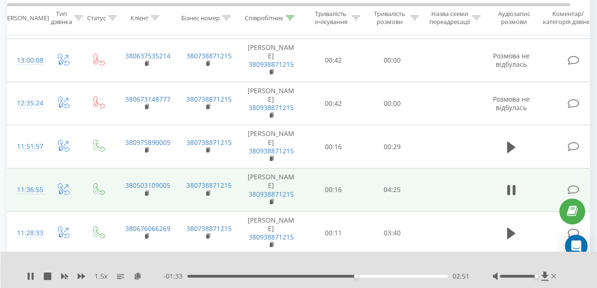
click at [469, 279] on span "02:51" at bounding box center [460, 275] width 17 height 9
click at [465, 278] on span "02:52" at bounding box center [460, 275] width 17 height 9
click at [83, 275] on icon at bounding box center [82, 276] width 8 height 6
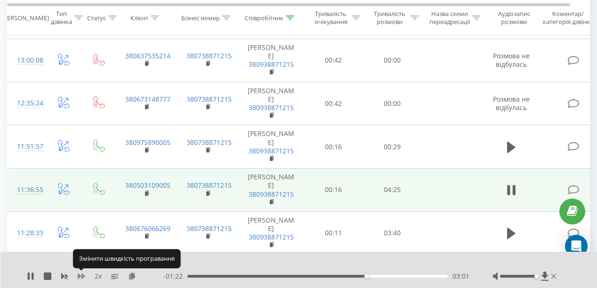
click at [83, 275] on icon at bounding box center [82, 276] width 8 height 6
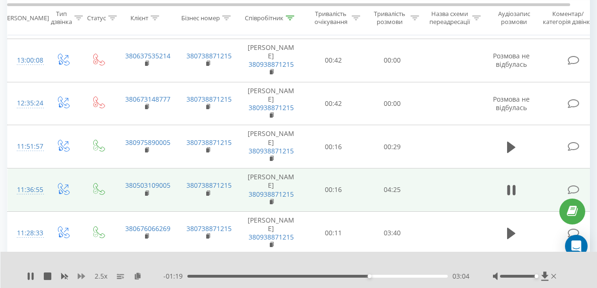
click at [83, 278] on icon at bounding box center [82, 276] width 8 height 6
click at [455, 278] on span "03:09" at bounding box center [460, 275] width 17 height 9
click at [463, 278] on span "03:09" at bounding box center [460, 275] width 17 height 9
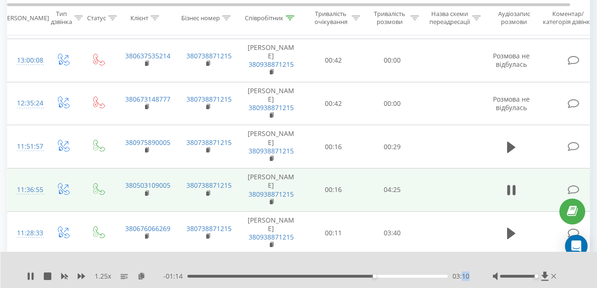
click at [463, 278] on span "03:10" at bounding box center [460, 275] width 17 height 9
click at [457, 276] on span "03:11" at bounding box center [460, 275] width 17 height 9
click at [457, 276] on span "03:12" at bounding box center [460, 275] width 17 height 9
click at [79, 277] on icon at bounding box center [82, 276] width 8 height 6
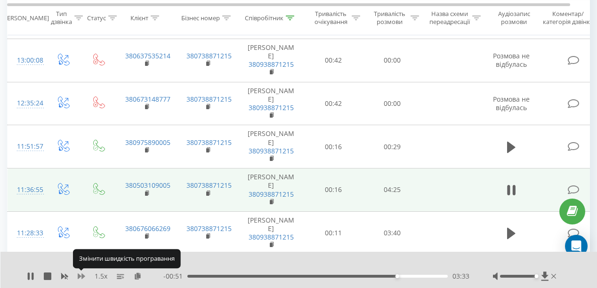
click at [79, 277] on icon at bounding box center [82, 276] width 8 height 6
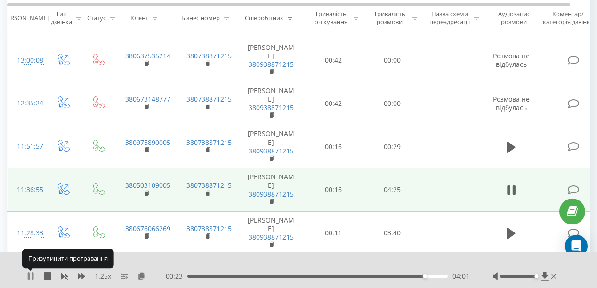
click at [30, 276] on icon at bounding box center [31, 276] width 8 height 8
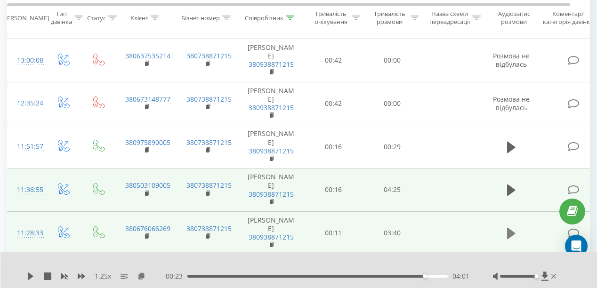
click at [510, 228] on icon at bounding box center [511, 233] width 8 height 11
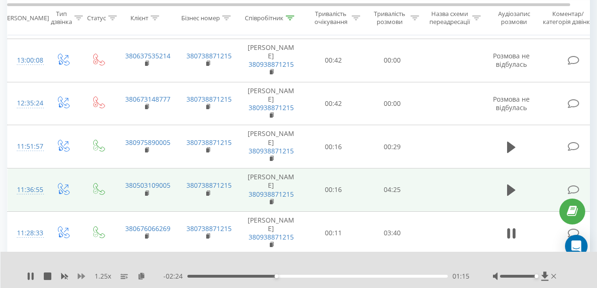
click at [79, 277] on icon at bounding box center [82, 276] width 8 height 6
click at [81, 275] on icon at bounding box center [82, 276] width 8 height 6
click at [80, 278] on icon at bounding box center [82, 276] width 8 height 8
click at [462, 277] on span "02:20" at bounding box center [460, 275] width 17 height 9
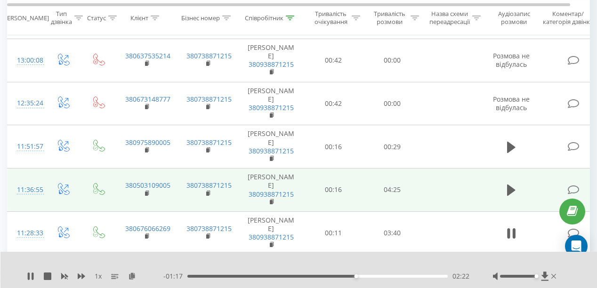
click at [100, 276] on span "1 x" at bounding box center [98, 275] width 7 height 9
drag, startPoint x: 454, startPoint y: 274, endPoint x: 462, endPoint y: 275, distance: 7.6
click at [462, 275] on span "02:27" at bounding box center [460, 275] width 17 height 9
click at [460, 275] on span "02:28" at bounding box center [460, 275] width 17 height 9
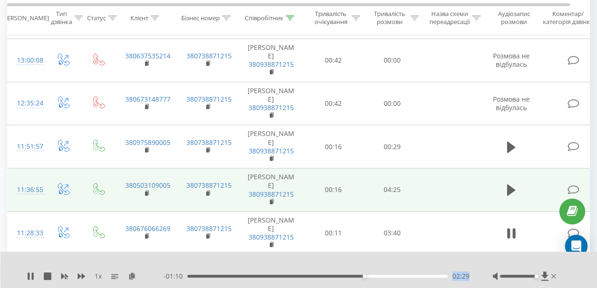
drag, startPoint x: 453, startPoint y: 275, endPoint x: 476, endPoint y: 278, distance: 22.8
click at [476, 278] on div "1 x - 01:10 02:29 02:29" at bounding box center [292, 275] width 531 height 9
click at [475, 278] on div "1 x - 01:09 02:29 02:29" at bounding box center [292, 275] width 531 height 9
click at [464, 278] on span "02:30" at bounding box center [460, 275] width 17 height 9
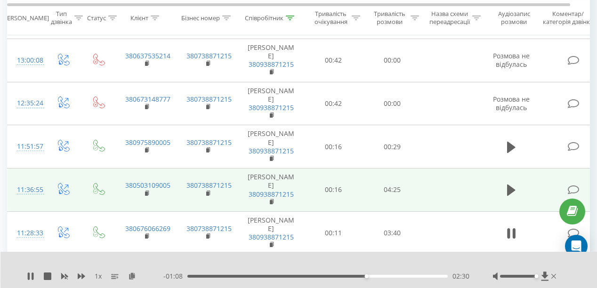
click at [453, 278] on span "02:30" at bounding box center [460, 275] width 17 height 9
click at [453, 278] on span "02:31" at bounding box center [460, 275] width 17 height 9
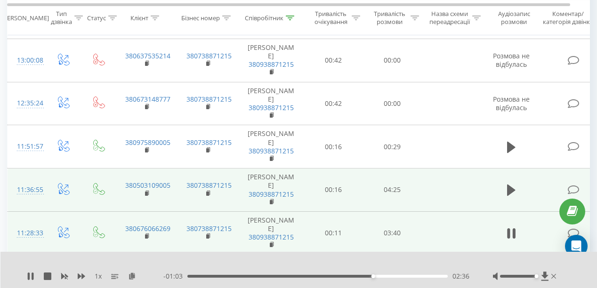
click at [151, 211] on td "380676066269" at bounding box center [146, 232] width 61 height 43
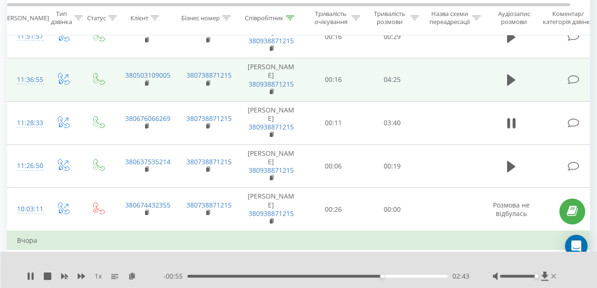
scroll to position [301, 0]
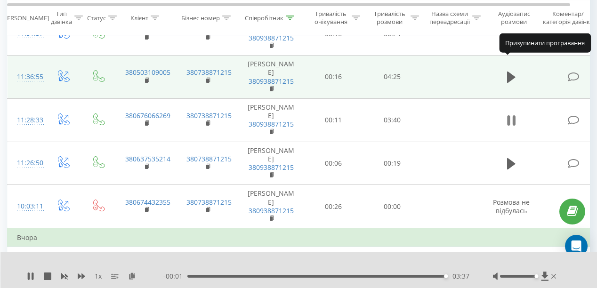
click at [507, 114] on icon at bounding box center [511, 120] width 8 height 13
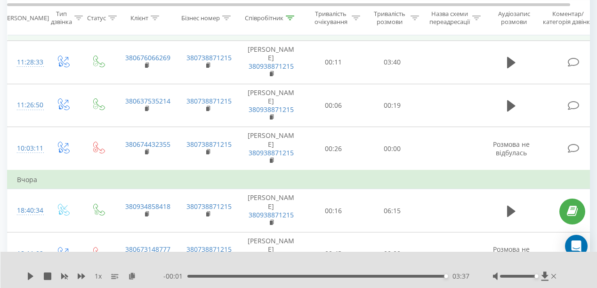
scroll to position [376, 0]
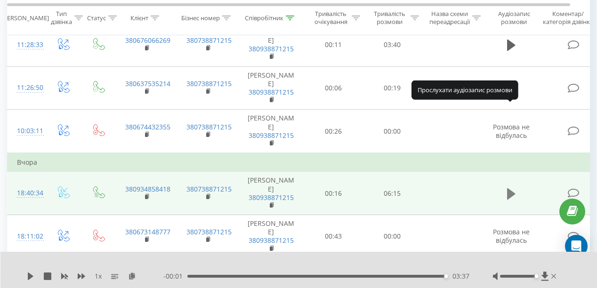
click at [512, 187] on icon at bounding box center [511, 193] width 8 height 13
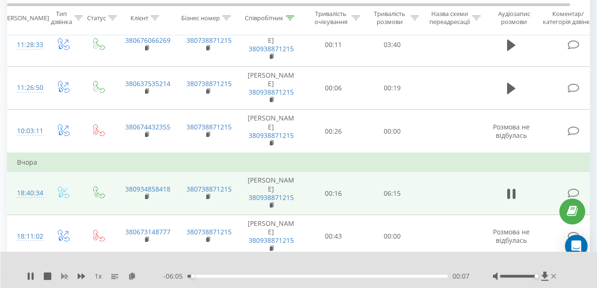
click at [64, 275] on rect at bounding box center [65, 276] width 4 height 4
click at [83, 275] on icon at bounding box center [82, 276] width 8 height 6
click at [82, 276] on icon at bounding box center [82, 276] width 8 height 6
click at [80, 276] on icon at bounding box center [82, 276] width 8 height 6
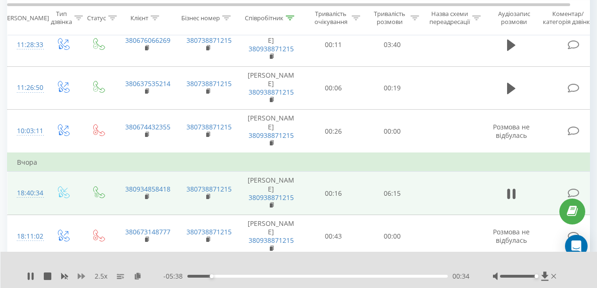
click at [80, 275] on icon at bounding box center [82, 276] width 8 height 6
click at [84, 279] on icon at bounding box center [82, 276] width 8 height 8
click at [146, 195] on rect at bounding box center [146, 197] width 3 height 4
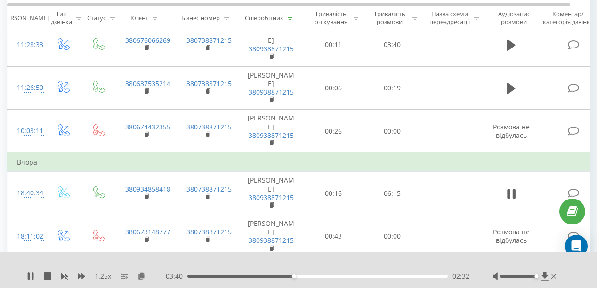
click at [26, 272] on div "1.25 x - 03:40 02:32 02:32" at bounding box center [298, 270] width 597 height 36
click at [31, 278] on icon at bounding box center [31, 276] width 8 height 8
click at [33, 276] on icon at bounding box center [31, 276] width 8 height 8
drag, startPoint x: 528, startPoint y: 275, endPoint x: 550, endPoint y: 275, distance: 22.1
click at [549, 275] on div at bounding box center [525, 275] width 65 height 9
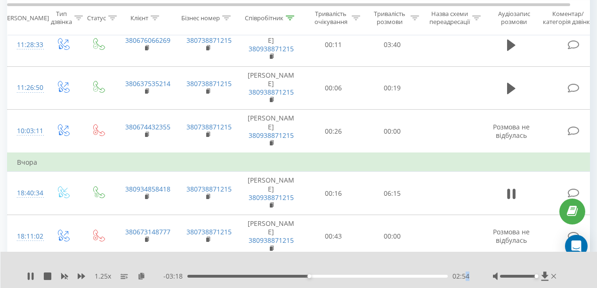
drag, startPoint x: 468, startPoint y: 277, endPoint x: 475, endPoint y: 278, distance: 7.5
click at [475, 278] on div "1.25 x - 03:18 02:54 02:54" at bounding box center [292, 275] width 531 height 9
click at [463, 275] on span "02:54" at bounding box center [460, 275] width 17 height 9
drag, startPoint x: 464, startPoint y: 275, endPoint x: 476, endPoint y: 275, distance: 11.8
click at [476, 275] on div "1.25 x - 03:17 02:55 02:55" at bounding box center [292, 275] width 531 height 9
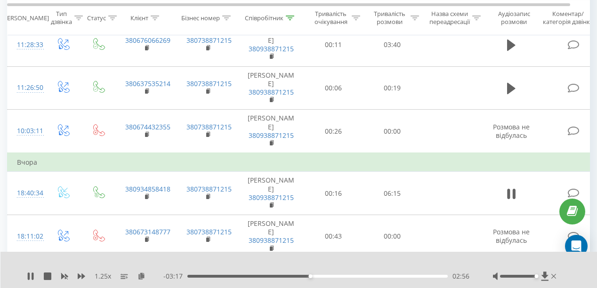
click at [476, 275] on div "1.25 x - 03:17 02:56 02:56" at bounding box center [292, 275] width 531 height 9
drag, startPoint x: 463, startPoint y: 276, endPoint x: 471, endPoint y: 277, distance: 8.5
click at [471, 277] on div "1.25 x - 03:15 02:57 02:57" at bounding box center [292, 275] width 531 height 9
click at [34, 273] on icon at bounding box center [31, 276] width 8 height 8
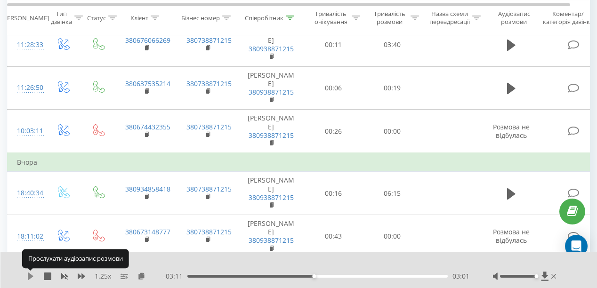
click at [31, 273] on icon at bounding box center [31, 276] width 8 height 8
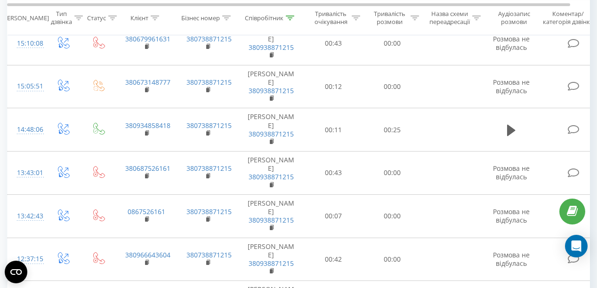
scroll to position [805, 0]
